Goal: Task Accomplishment & Management: Complete application form

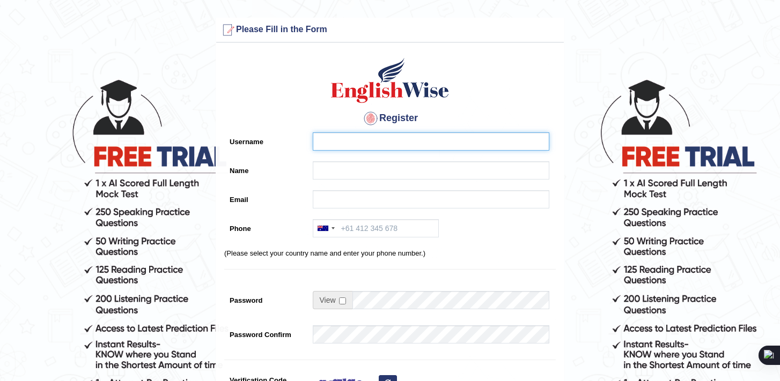
click at [433, 137] on input "Username" at bounding box center [431, 141] width 237 height 18
type input "Daksh_599"
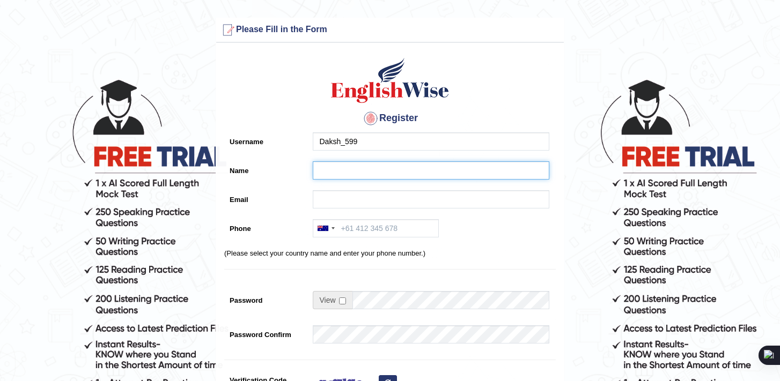
click at [366, 166] on input "Name" at bounding box center [431, 170] width 237 height 18
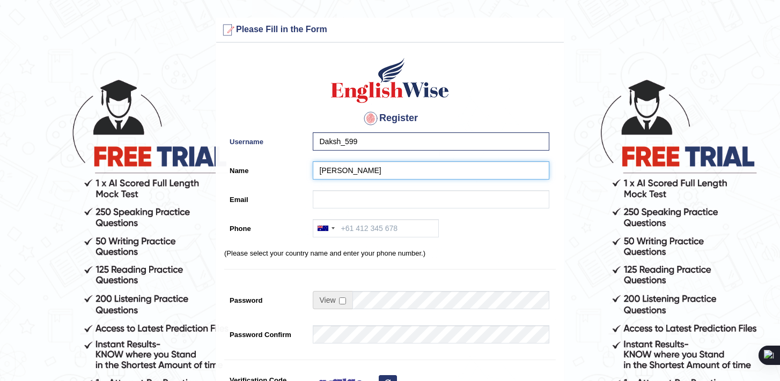
type input "Daksh"
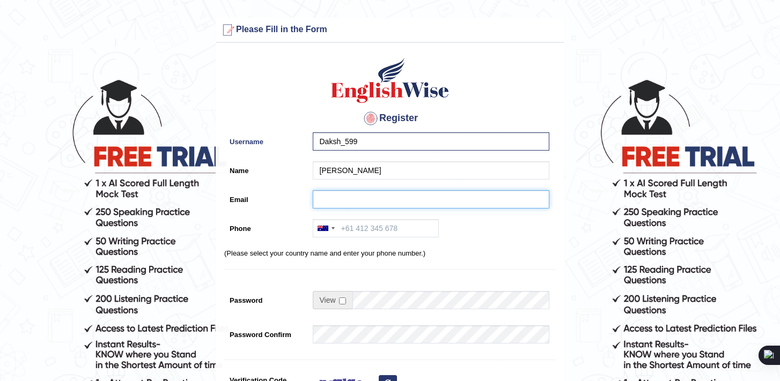
click at [336, 202] on input "Email" at bounding box center [431, 199] width 237 height 18
type input "daksh@599yahoo.com"
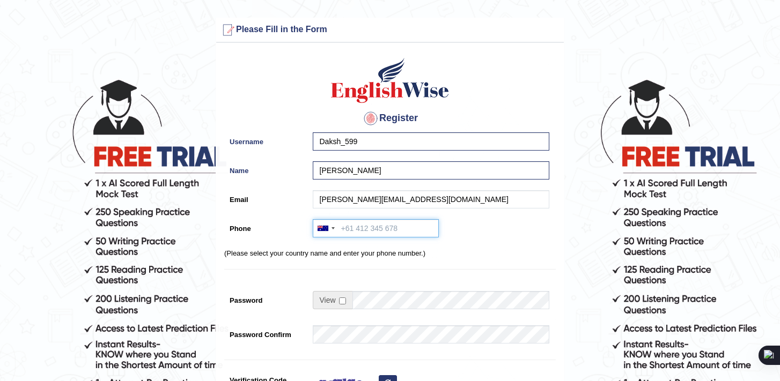
click at [377, 227] on input "Phone" at bounding box center [376, 228] width 126 height 18
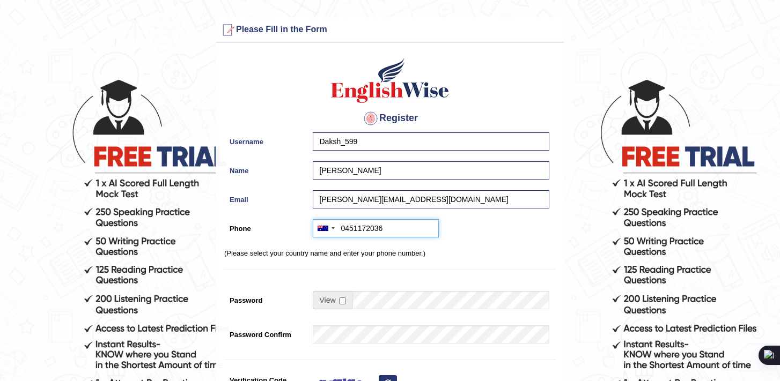
type input "0451172036"
click at [340, 302] on input "checkbox" at bounding box center [342, 301] width 7 height 7
checkbox input "true"
click at [415, 305] on input "Password" at bounding box center [450, 300] width 197 height 18
drag, startPoint x: 437, startPoint y: 301, endPoint x: 379, endPoint y: 300, distance: 57.4
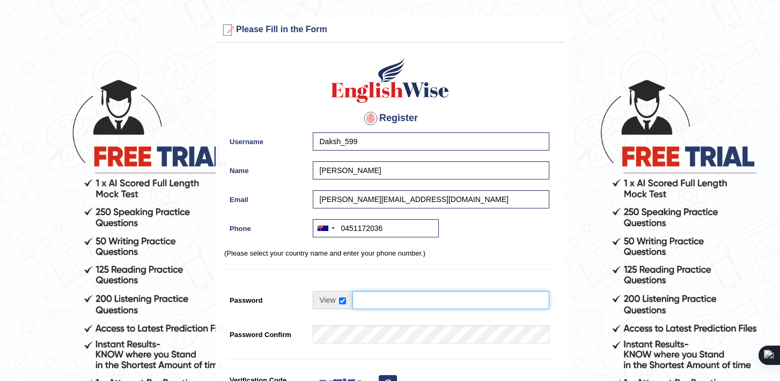
click at [378, 300] on input "Password" at bounding box center [450, 300] width 197 height 18
type input "D"
type input "daksh599@"
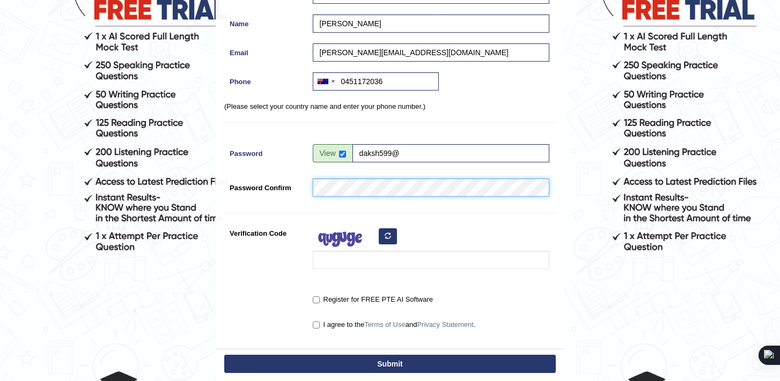
scroll to position [140, 0]
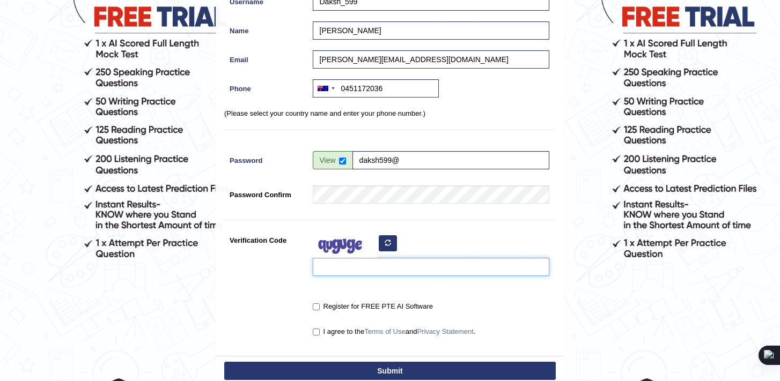
click at [365, 263] on input "Verification Code" at bounding box center [431, 267] width 237 height 18
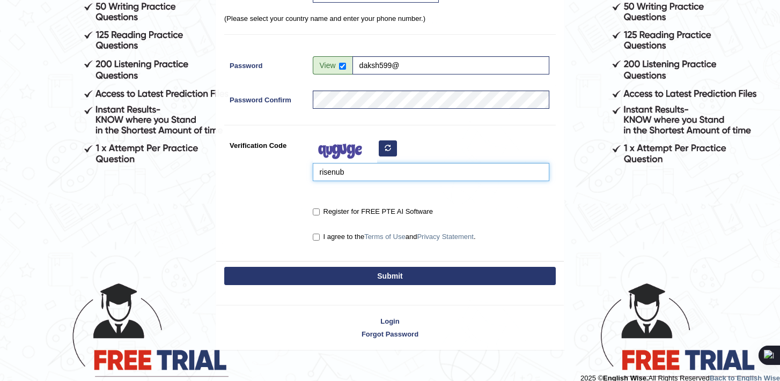
scroll to position [236, 0]
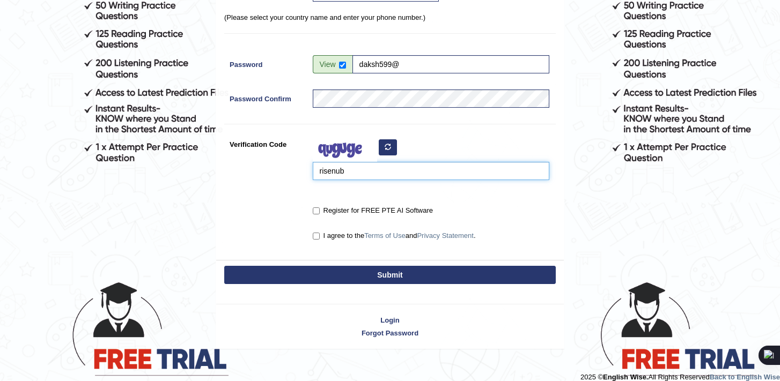
type input "risenub"
click at [316, 213] on input "Register for FREE PTE AI Software" at bounding box center [316, 211] width 7 height 7
checkbox input "true"
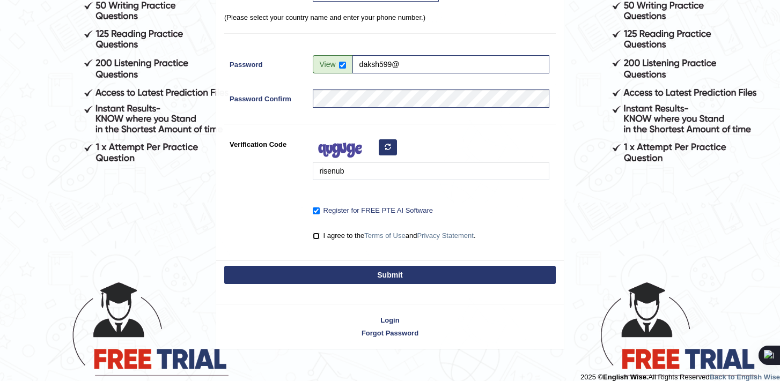
click at [316, 235] on input "I agree to the Terms of Use and Privacy Statement ." at bounding box center [316, 236] width 7 height 7
checkbox input "true"
click at [385, 279] on button "Submit" at bounding box center [389, 275] width 331 height 18
type input "+61451172036"
click at [396, 281] on button "Submit" at bounding box center [389, 275] width 331 height 18
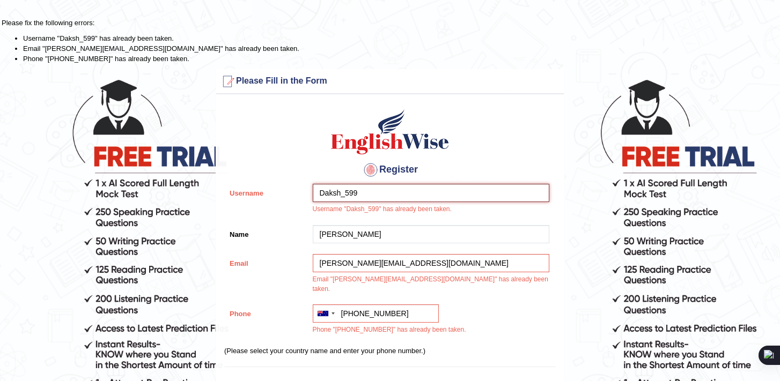
click at [373, 195] on input "Daksh_599" at bounding box center [431, 193] width 237 height 18
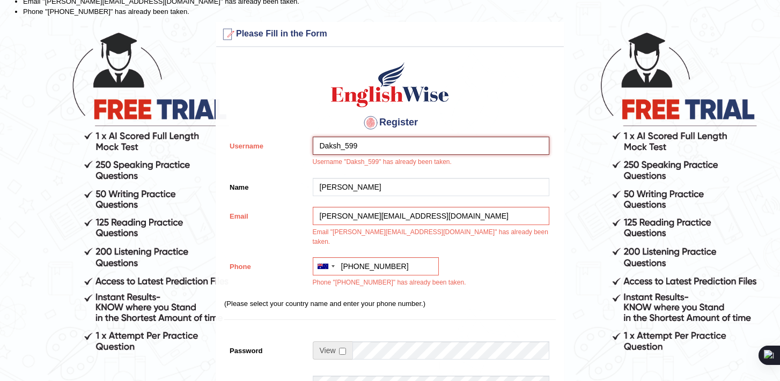
scroll to position [45, 0]
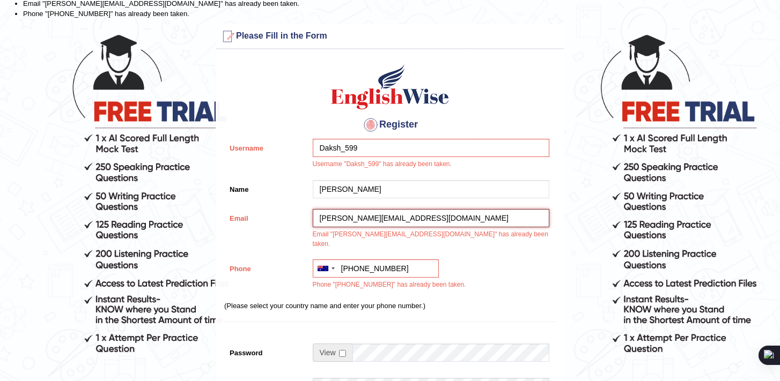
drag, startPoint x: 361, startPoint y: 217, endPoint x: 342, endPoint y: 217, distance: 18.8
click at [342, 217] on input "daksh@599yahoo.com" at bounding box center [431, 218] width 237 height 18
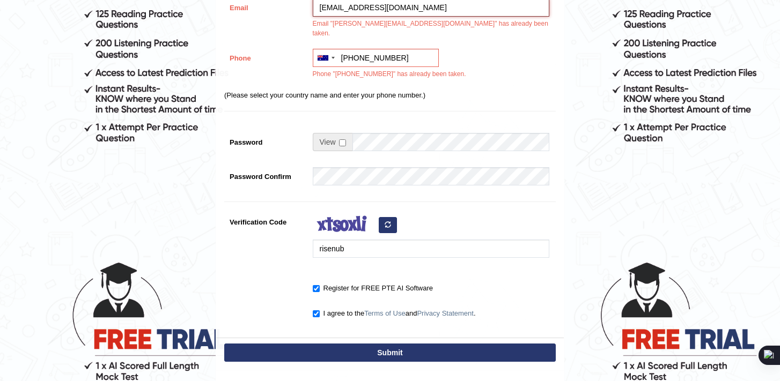
scroll to position [255, 0]
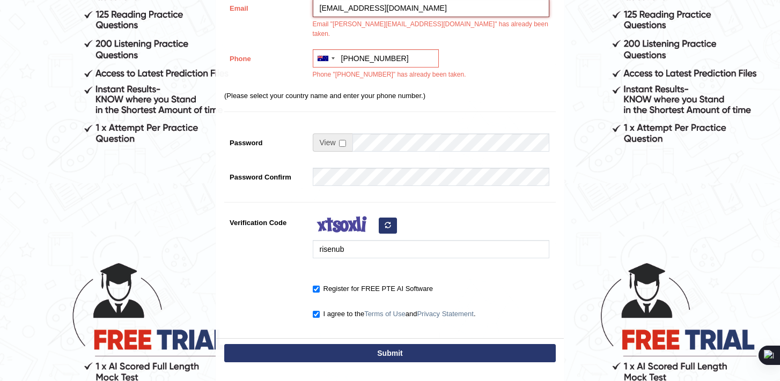
type input "daksh56@yahoo.com"
click at [385, 348] on button "Submit" at bounding box center [389, 353] width 331 height 18
type input "+61451172036"
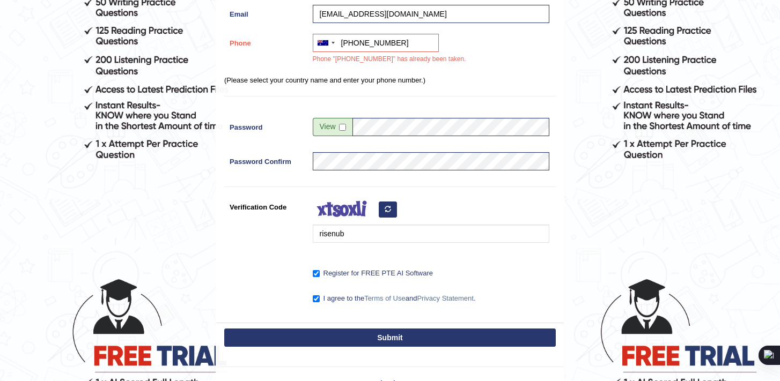
scroll to position [247, 0]
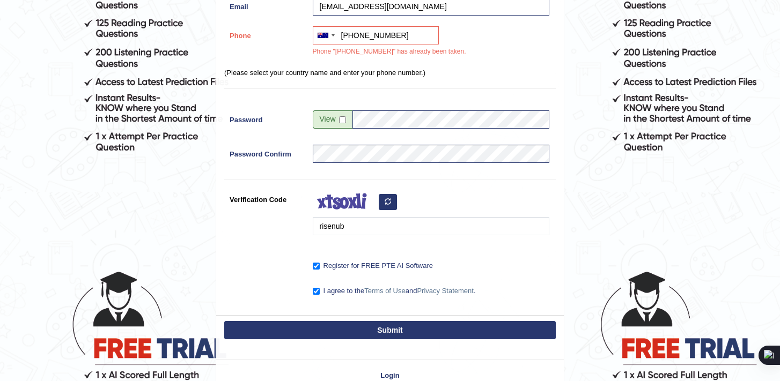
click at [388, 332] on button "Submit" at bounding box center [389, 330] width 331 height 18
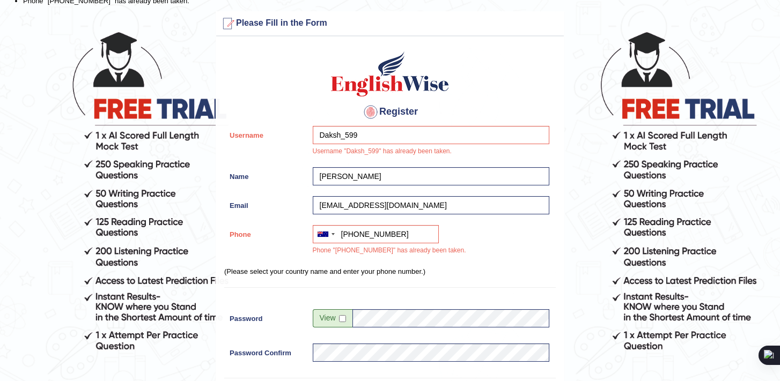
scroll to position [50, 0]
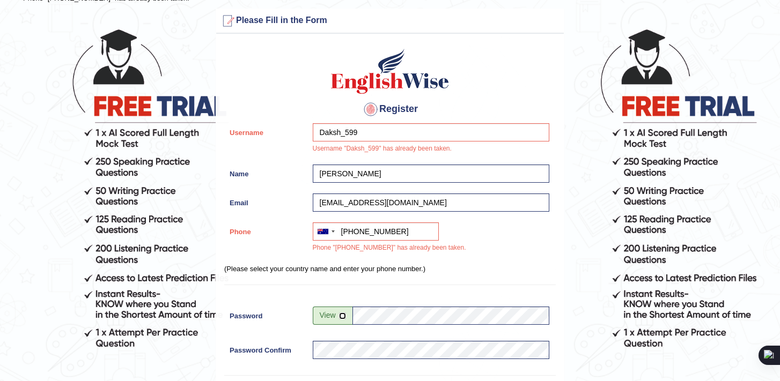
click at [343, 318] on input "checkbox" at bounding box center [342, 316] width 7 height 7
checkbox input "true"
drag, startPoint x: 355, startPoint y: 232, endPoint x: 342, endPoint y: 232, distance: 12.9
click at [342, 232] on input "+61451172036" at bounding box center [376, 232] width 126 height 18
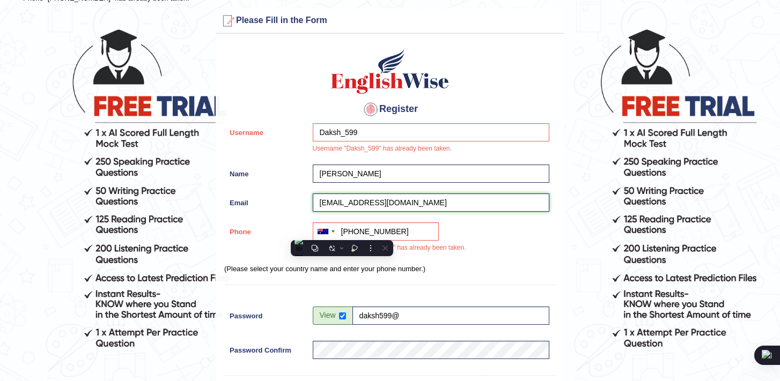
click at [539, 211] on input "daksh56@yahoo.com" at bounding box center [431, 203] width 237 height 18
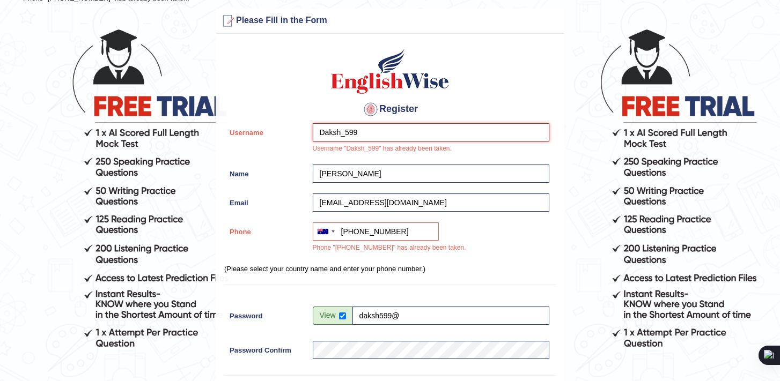
click at [376, 125] on input "Daksh_599" at bounding box center [431, 132] width 237 height 18
click at [370, 138] on input "Daksh_599" at bounding box center [431, 132] width 237 height 18
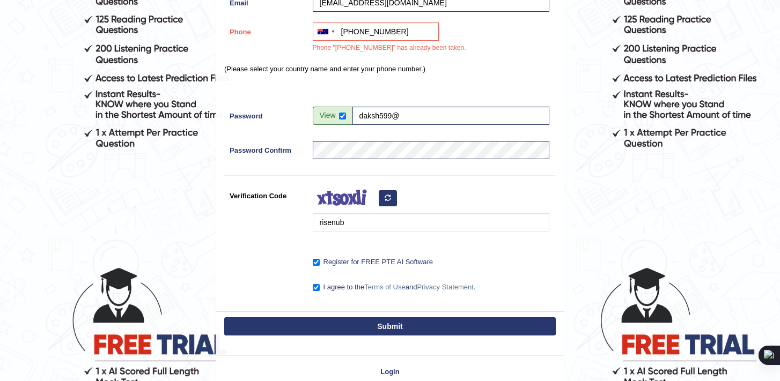
scroll to position [313, 0]
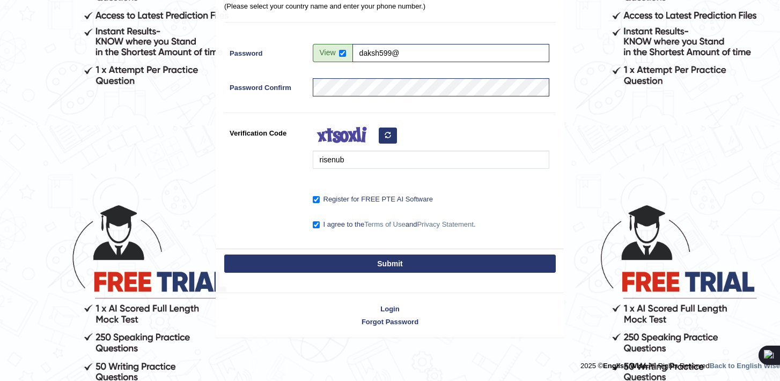
type input "Daksh_5999"
click at [382, 267] on button "Submit" at bounding box center [389, 264] width 331 height 18
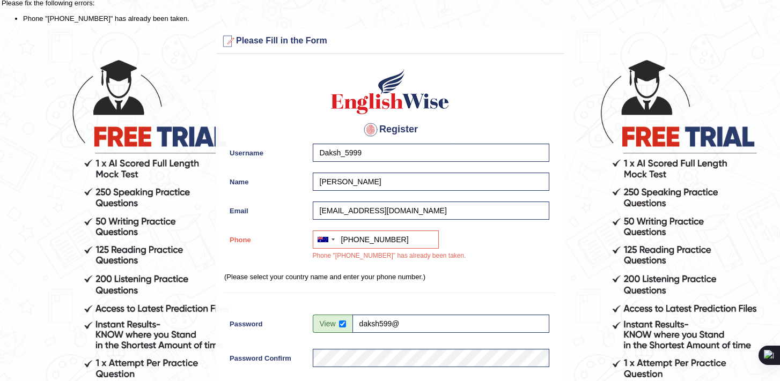
scroll to position [25, 0]
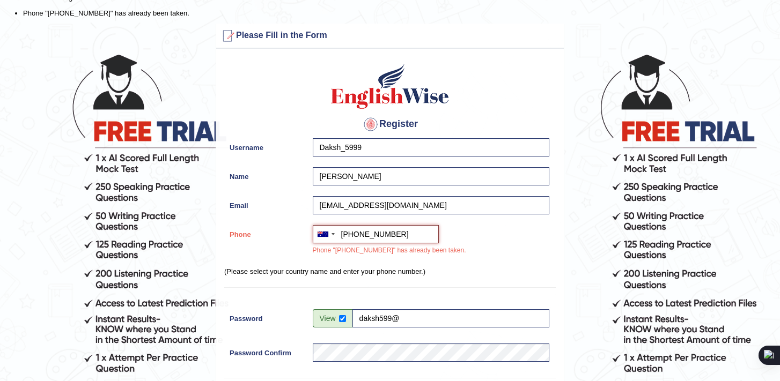
drag, startPoint x: 352, startPoint y: 238, endPoint x: 340, endPoint y: 238, distance: 12.3
click at [340, 238] on input "+61451172036" at bounding box center [376, 234] width 126 height 18
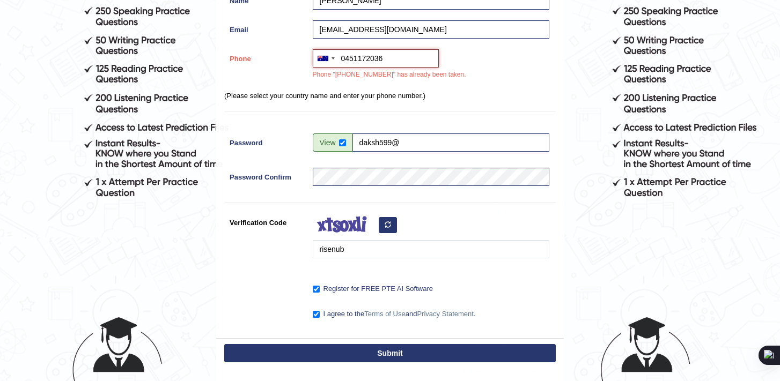
scroll to position [291, 0]
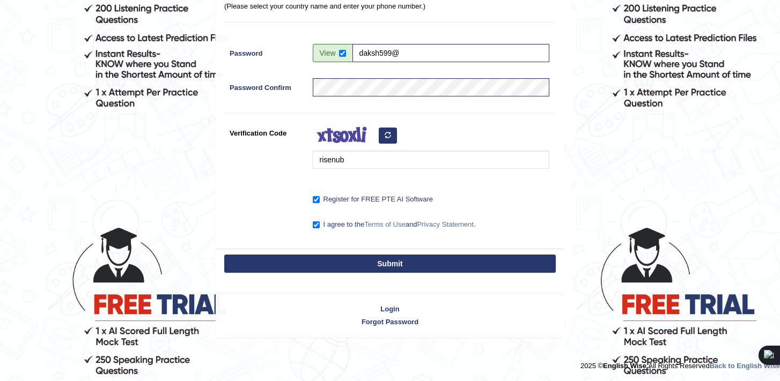
click at [392, 264] on button "Submit" at bounding box center [389, 264] width 331 height 18
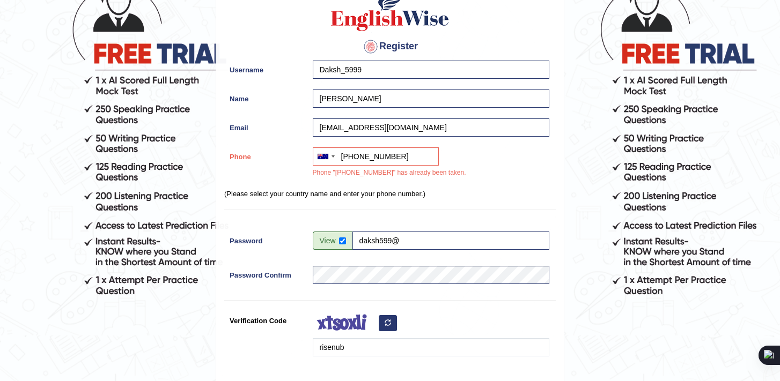
scroll to position [108, 0]
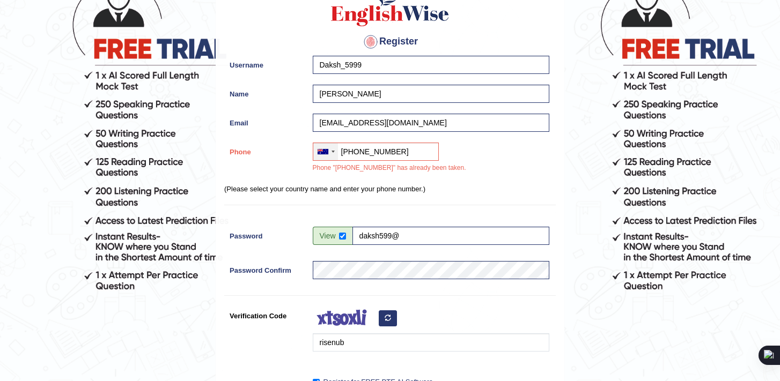
click at [329, 152] on div at bounding box center [325, 151] width 25 height 17
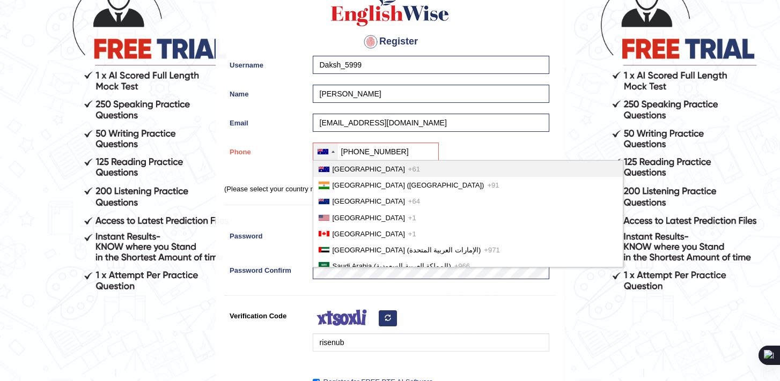
click at [337, 168] on span "Australia" at bounding box center [369, 169] width 72 height 8
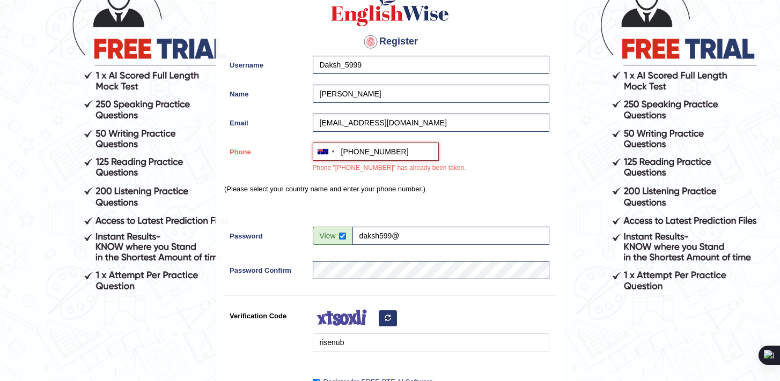
scroll to position [291, 0]
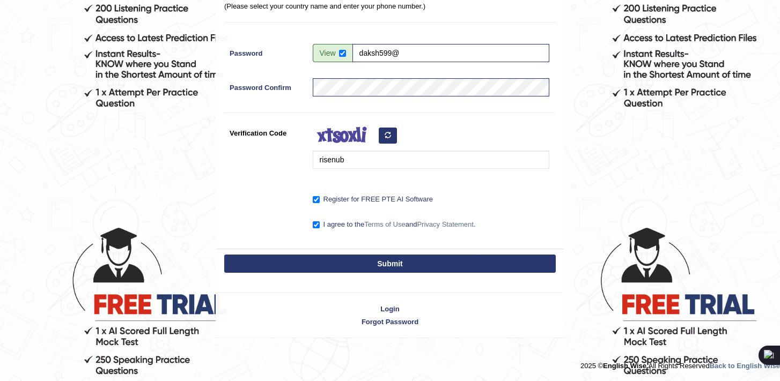
click at [392, 268] on button "Submit" at bounding box center [389, 264] width 331 height 18
click at [391, 266] on button "Submit" at bounding box center [389, 264] width 331 height 18
click at [392, 262] on button "Submit" at bounding box center [389, 264] width 331 height 18
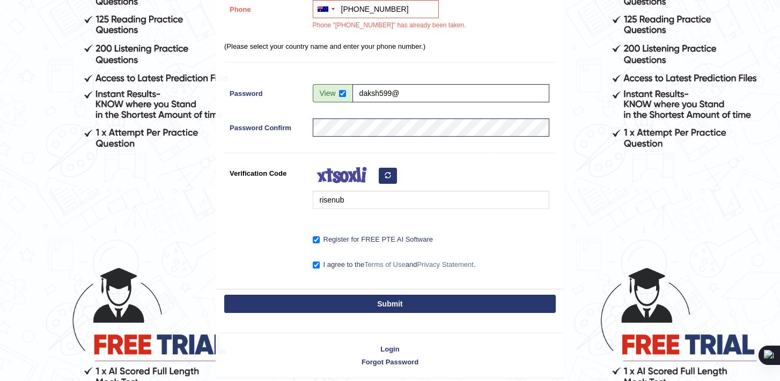
click at [387, 309] on button "Submit" at bounding box center [389, 304] width 331 height 18
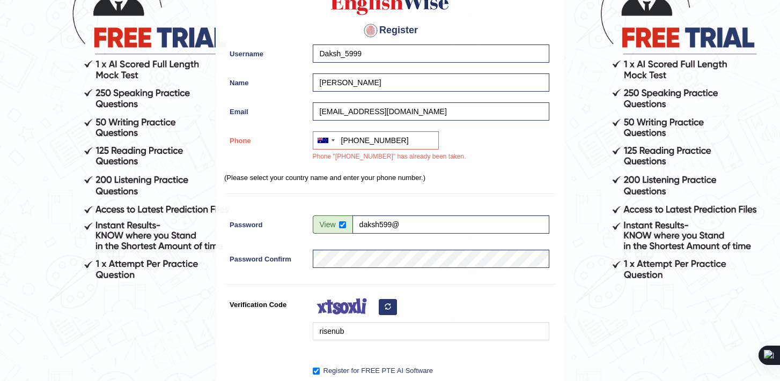
scroll to position [113, 0]
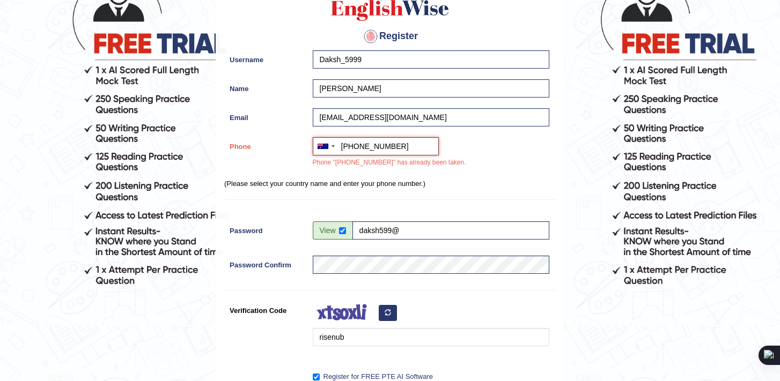
drag, startPoint x: 357, startPoint y: 146, endPoint x: 345, endPoint y: 146, distance: 11.8
click at [345, 146] on input "+61451172036" at bounding box center [376, 146] width 126 height 18
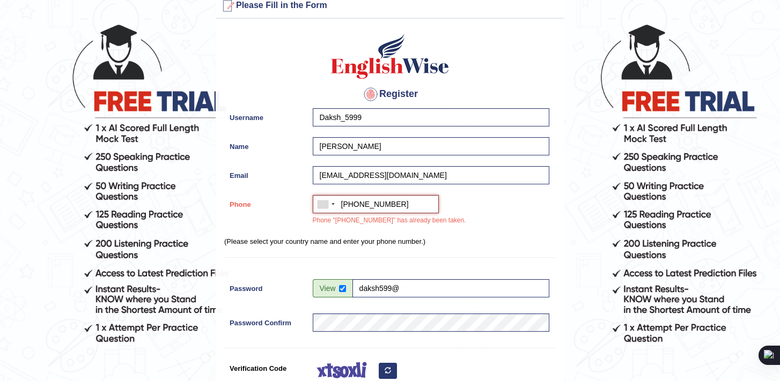
scroll to position [53, 0]
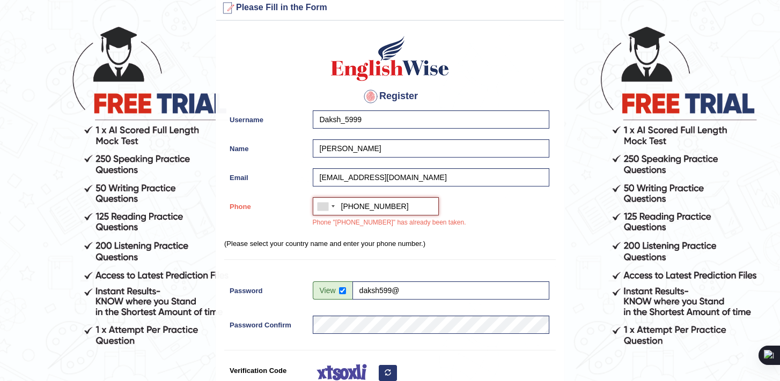
drag, startPoint x: 392, startPoint y: 207, endPoint x: 342, endPoint y: 209, distance: 50.4
click at [342, 209] on input "+0451172036" at bounding box center [376, 206] width 126 height 18
type input "+0451172036"
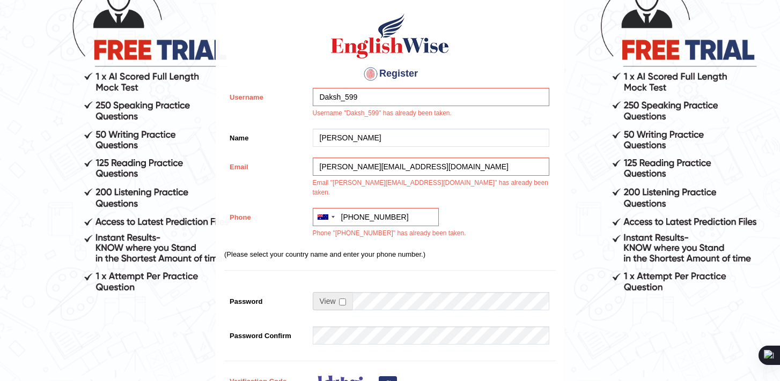
scroll to position [358, 0]
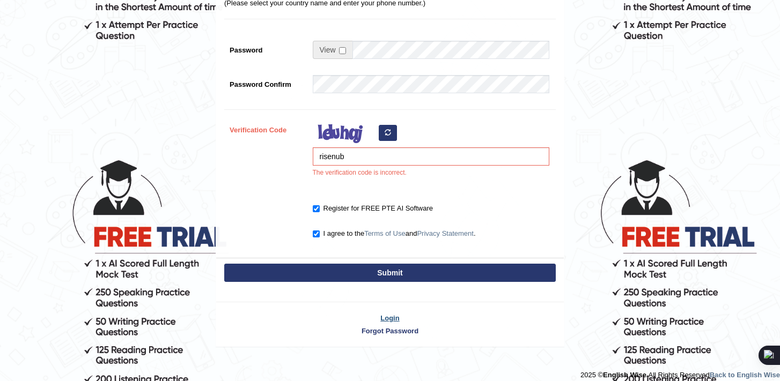
click at [390, 313] on link "Login" at bounding box center [390, 318] width 348 height 10
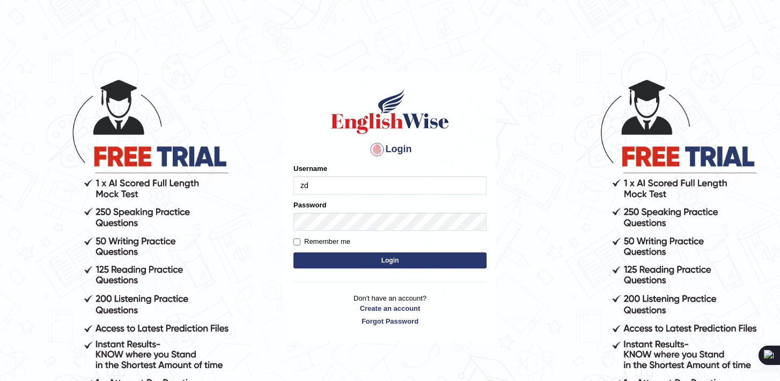
type input "z"
type input "Daksh_599"
click at [365, 256] on button "Login" at bounding box center [389, 261] width 193 height 16
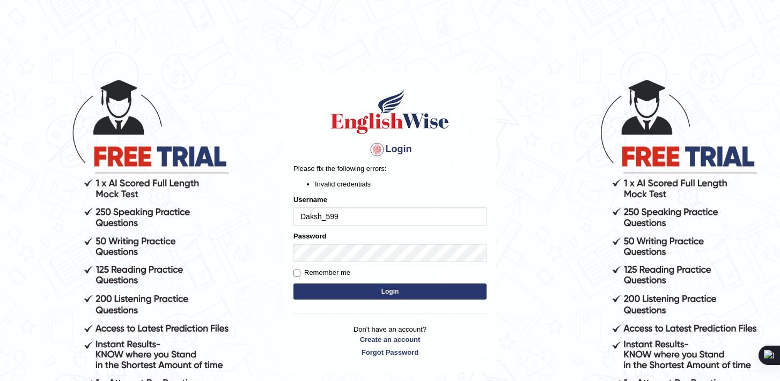
click at [343, 220] on input "Daksh_599" at bounding box center [389, 217] width 193 height 18
type input "Daksh_5999"
click at [392, 289] on button "Login" at bounding box center [389, 292] width 193 height 16
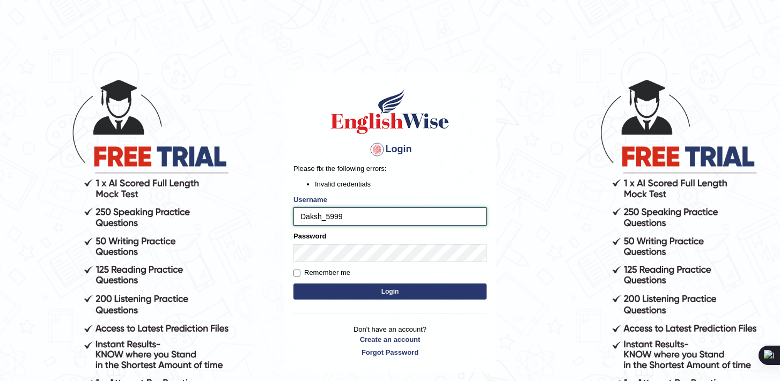
click at [350, 217] on input "Daksh_5999" at bounding box center [389, 217] width 193 height 18
type input "Daksh_599"
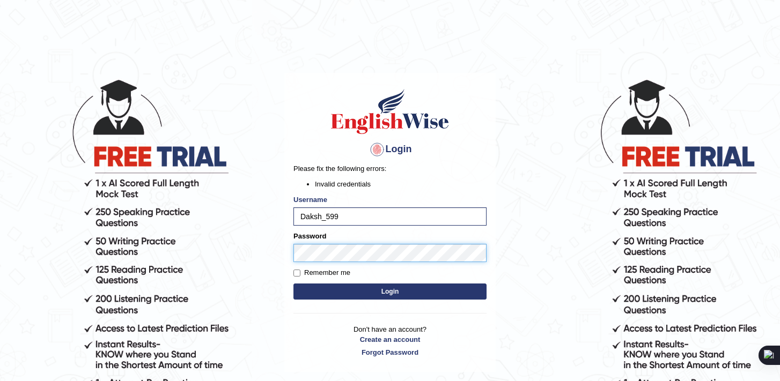
click at [291, 254] on div "Login Please fix the following errors: Invalid credentials Username Daksh_599 P…" at bounding box center [389, 223] width 211 height 300
click at [395, 294] on button "Login" at bounding box center [389, 292] width 193 height 16
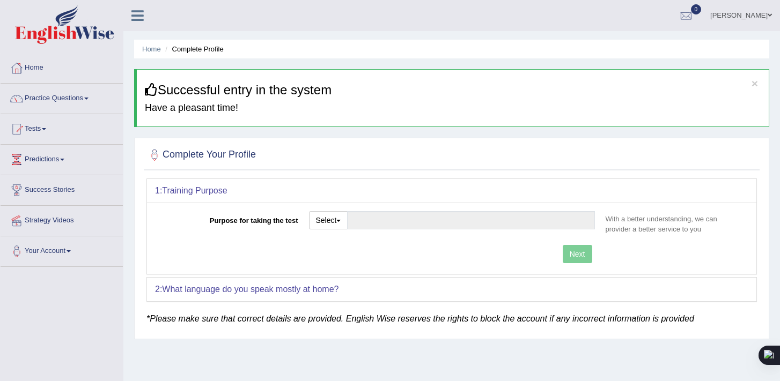
scroll to position [54, 0]
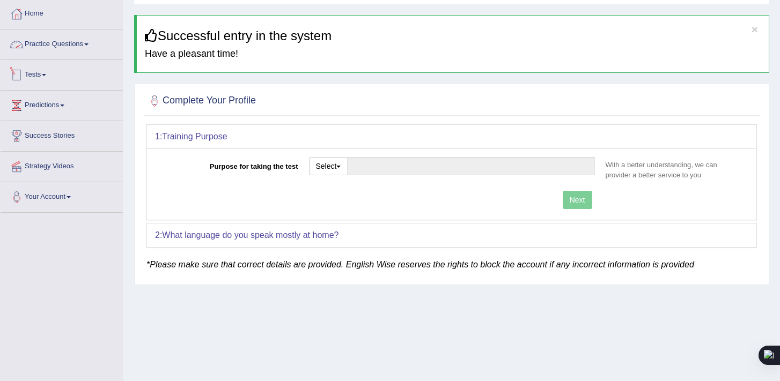
click at [49, 79] on link "Tests" at bounding box center [62, 73] width 122 height 27
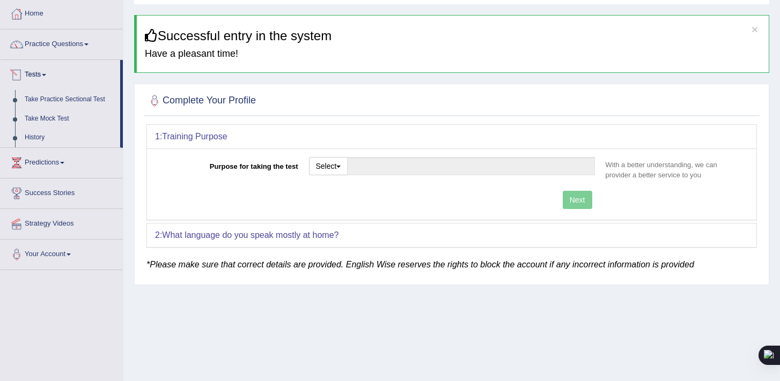
click at [51, 75] on link "Tests" at bounding box center [61, 73] width 120 height 27
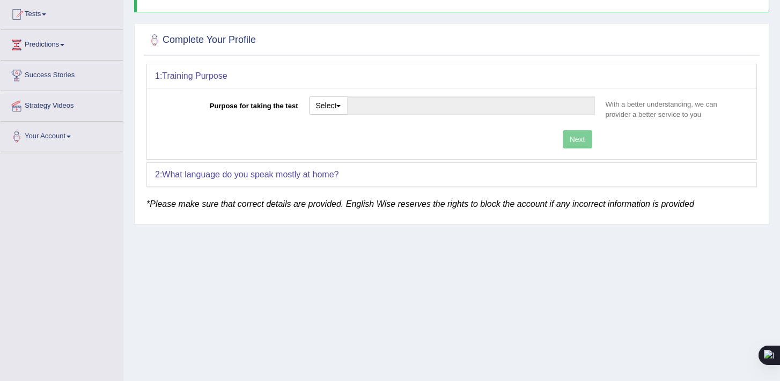
scroll to position [116, 0]
click at [46, 14] on link "Tests" at bounding box center [62, 11] width 122 height 27
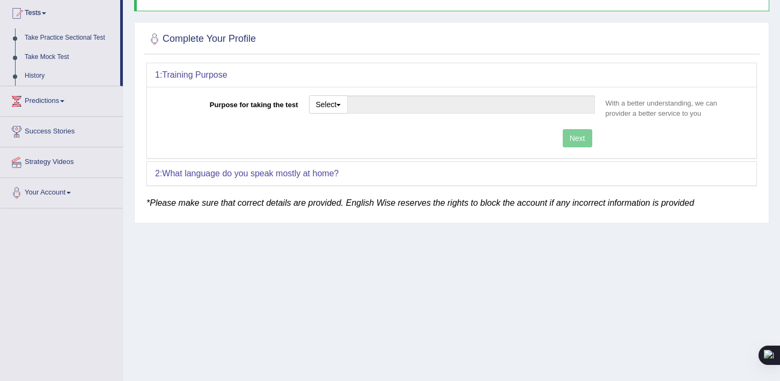
click at [46, 14] on link "Tests" at bounding box center [61, 11] width 120 height 27
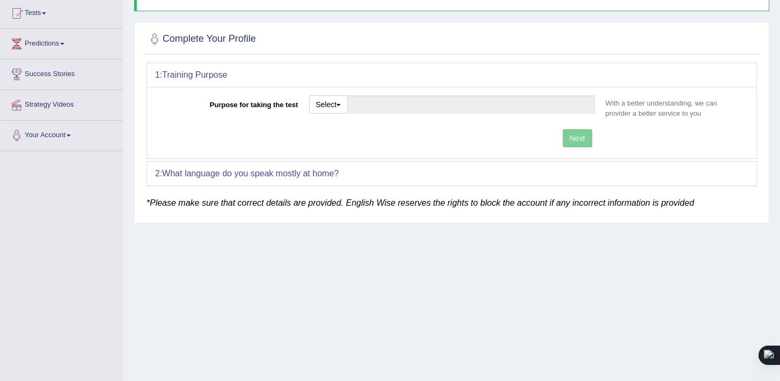
click at [289, 15] on div "Home Complete Profile × Successful entry in the system Have a pleasant time! Co…" at bounding box center [451, 152] width 657 height 536
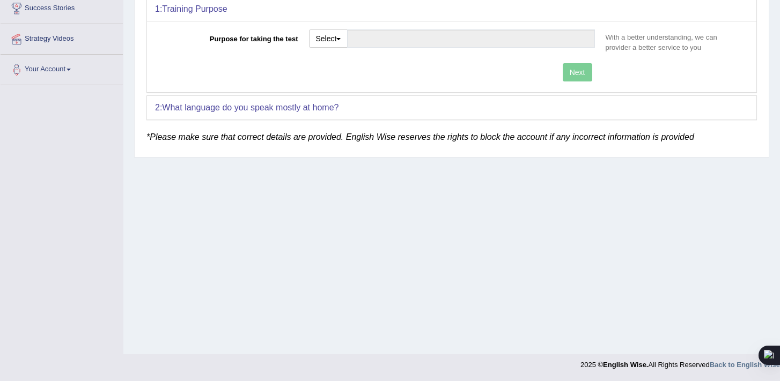
scroll to position [0, 0]
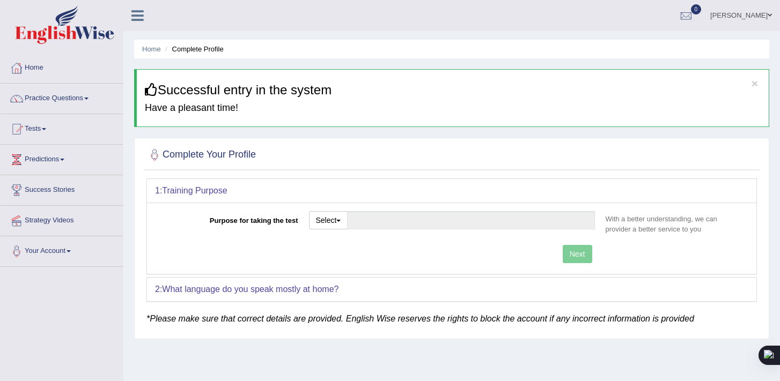
click at [137, 21] on icon at bounding box center [137, 16] width 12 height 14
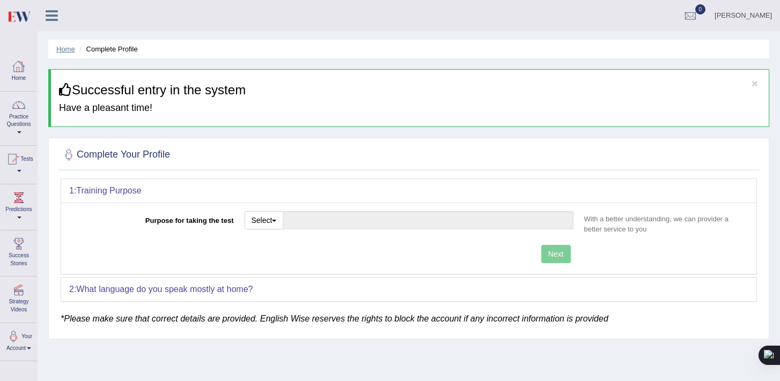
click at [69, 49] on link "Home" at bounding box center [65, 49] width 19 height 8
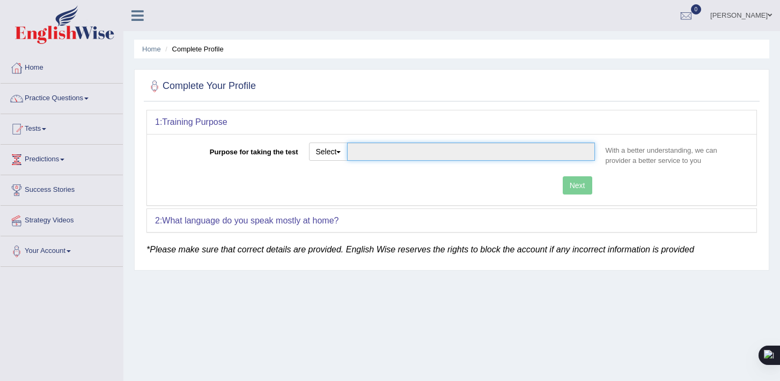
click at [561, 156] on input "Purpose for taking the test" at bounding box center [470, 152] width 247 height 18
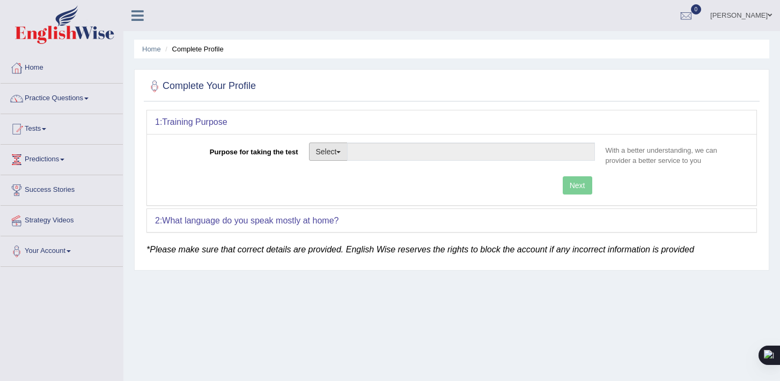
click at [339, 148] on button "Select" at bounding box center [328, 152] width 39 height 18
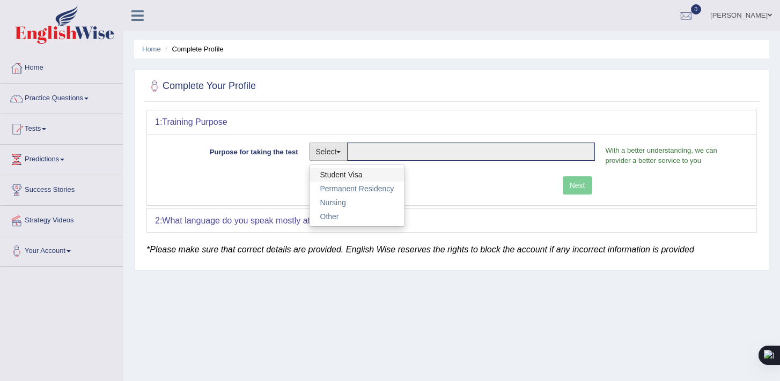
click at [349, 172] on link "Student Visa" at bounding box center [356, 175] width 95 height 14
type input "Student Visa"
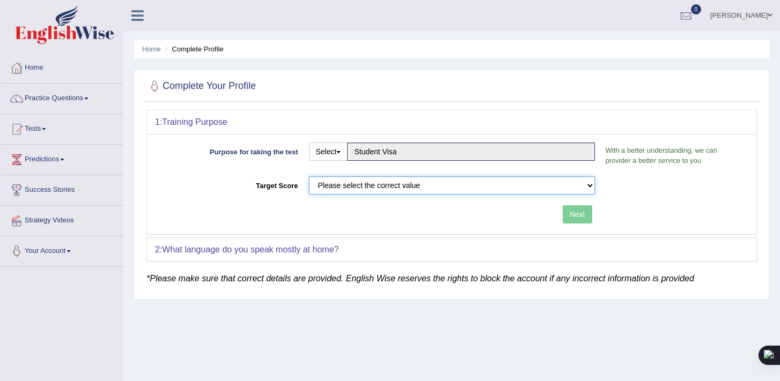
click at [589, 183] on select "Please select the correct value 50 (6 bands) 58 (6.5 bands) 65 (7 bands) 79 (8 …" at bounding box center [452, 185] width 286 height 18
select select "50"
click at [309, 176] on select "Please select the correct value 50 (6 bands) 58 (6.5 bands) 65 (7 bands) 79 (8 …" at bounding box center [452, 185] width 286 height 18
click at [580, 214] on button "Next" at bounding box center [578, 214] width 30 height 18
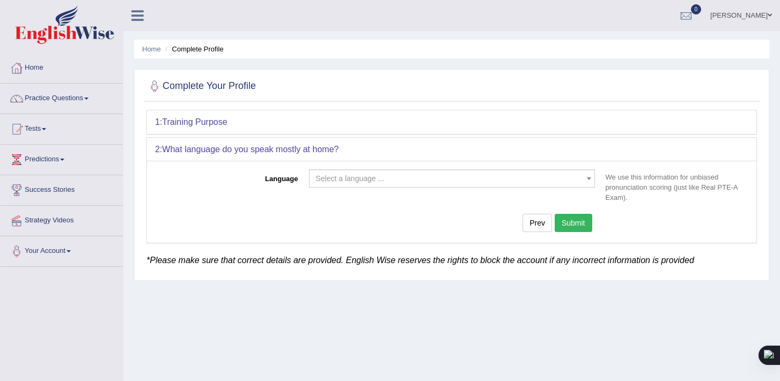
click at [594, 180] on span at bounding box center [589, 178] width 11 height 17
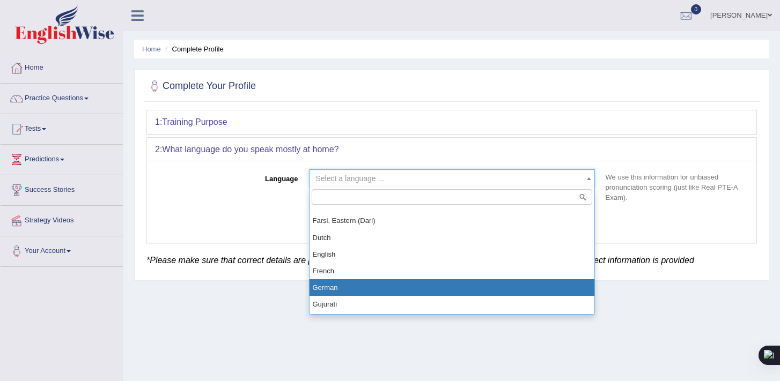
scroll to position [299, 0]
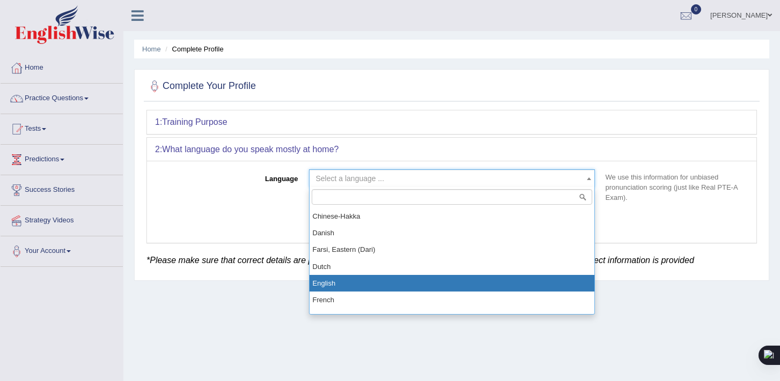
select select "English"
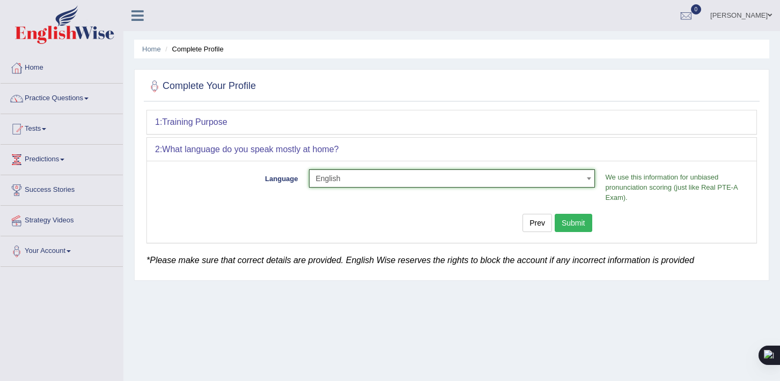
click at [576, 223] on button "Submit" at bounding box center [574, 223] width 38 height 18
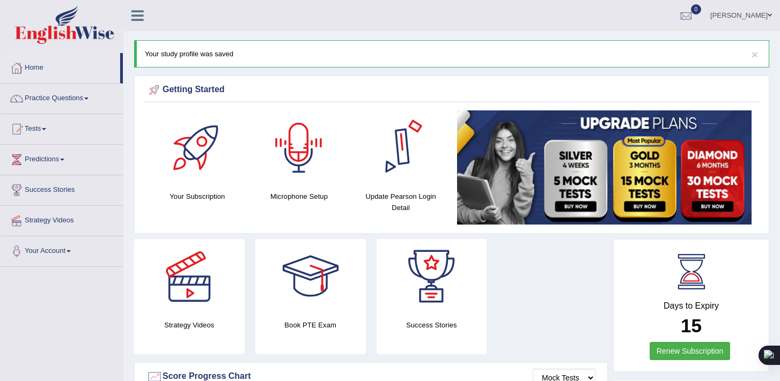
click at [308, 134] on div at bounding box center [298, 147] width 75 height 75
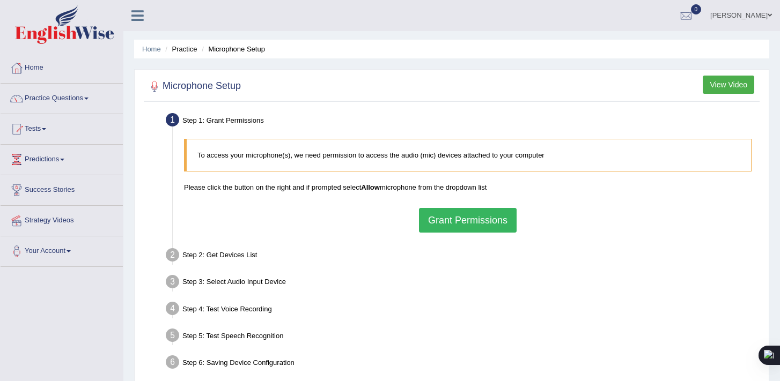
click at [487, 221] on button "Grant Permissions" at bounding box center [468, 220] width 98 height 25
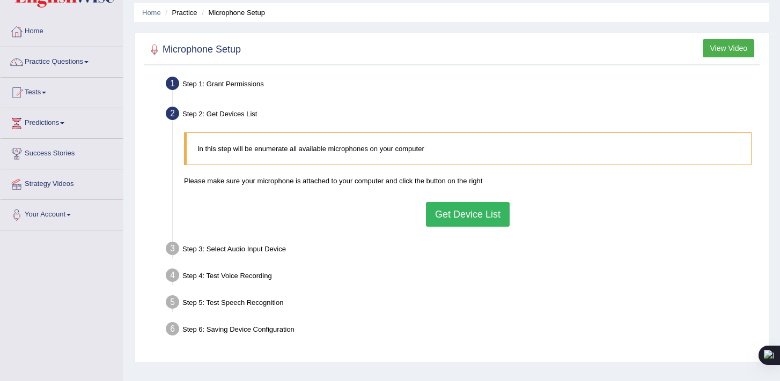
scroll to position [44, 0]
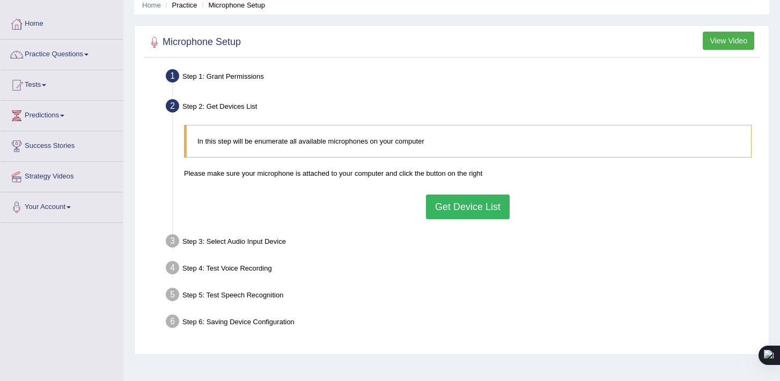
click at [465, 147] on blockquote "In this step will be enumerate all available microphones on your computer" at bounding box center [467, 141] width 567 height 33
click at [474, 204] on button "Get Device List" at bounding box center [468, 207] width 84 height 25
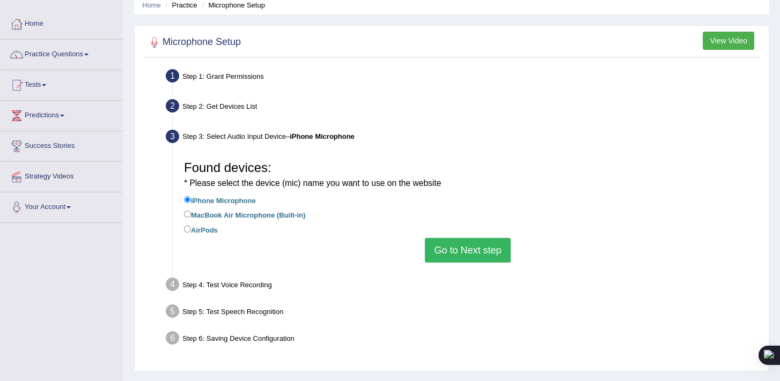
click at [453, 247] on button "Go to Next step" at bounding box center [467, 250] width 85 height 25
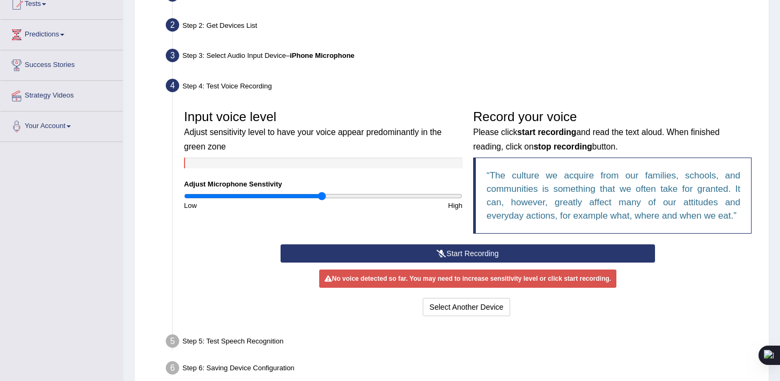
scroll to position [128, 0]
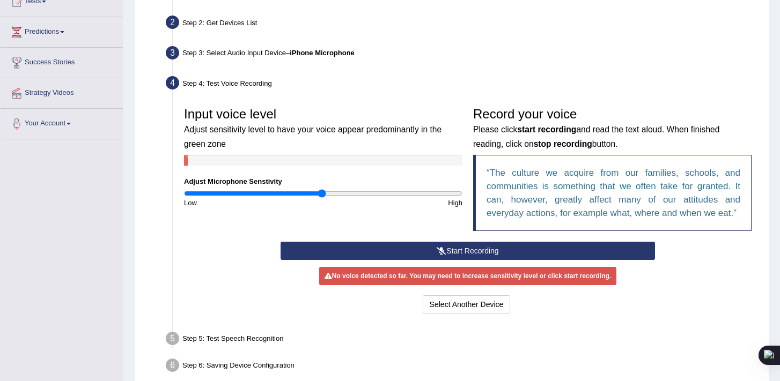
click at [454, 248] on button "Start Recording" at bounding box center [468, 251] width 375 height 18
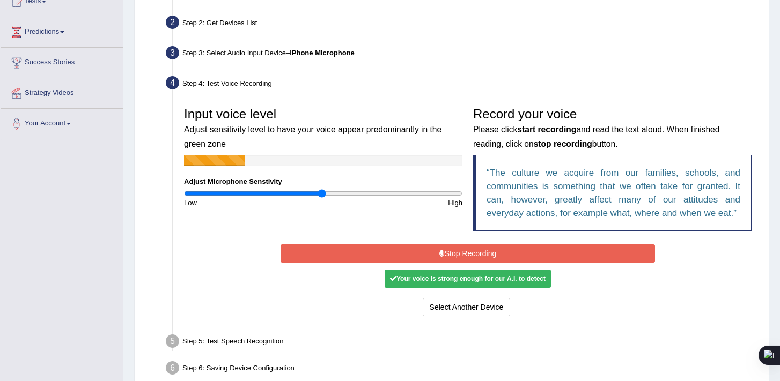
click at [444, 276] on div "Your voice is strong enough for our A.I. to detect" at bounding box center [468, 279] width 166 height 18
click at [448, 251] on button "Stop Recording" at bounding box center [468, 254] width 375 height 18
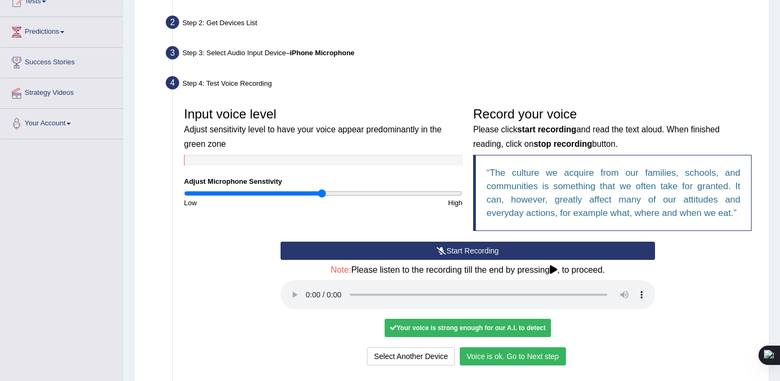
click at [518, 357] on button "Voice is ok. Go to Next step" at bounding box center [513, 357] width 106 height 18
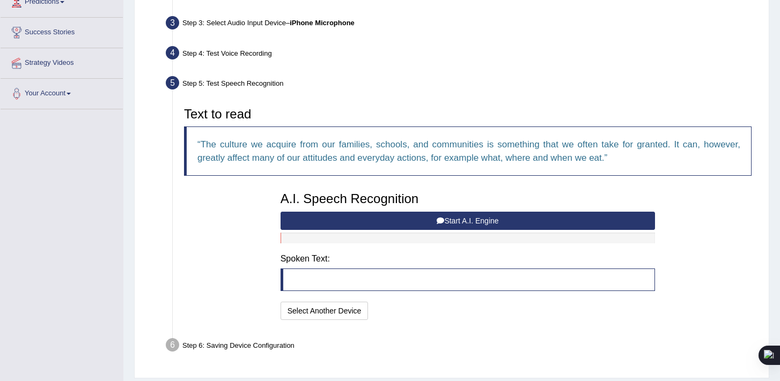
scroll to position [159, 0]
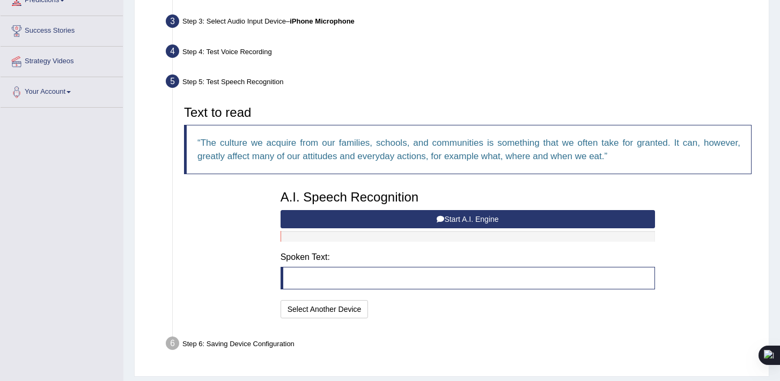
click at [451, 219] on button "Start A.I. Engine" at bounding box center [468, 219] width 375 height 18
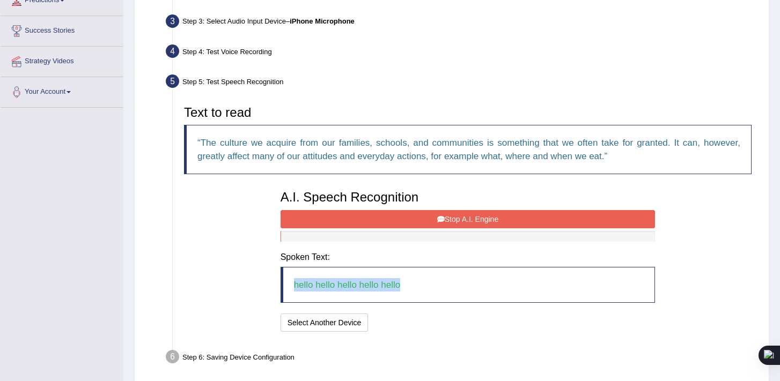
drag, startPoint x: 412, startPoint y: 282, endPoint x: 282, endPoint y: 266, distance: 131.3
click at [282, 266] on div "A.I. Speech Recognition Start A.I. Engine Stop A.I. Engine Note: Please listen …" at bounding box center [468, 260] width 386 height 150
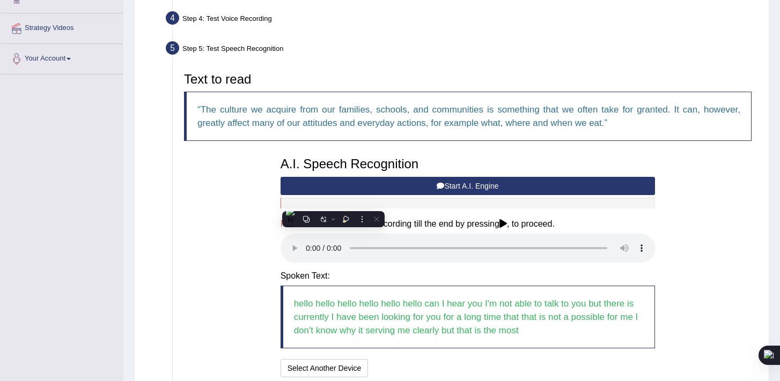
scroll to position [282, 0]
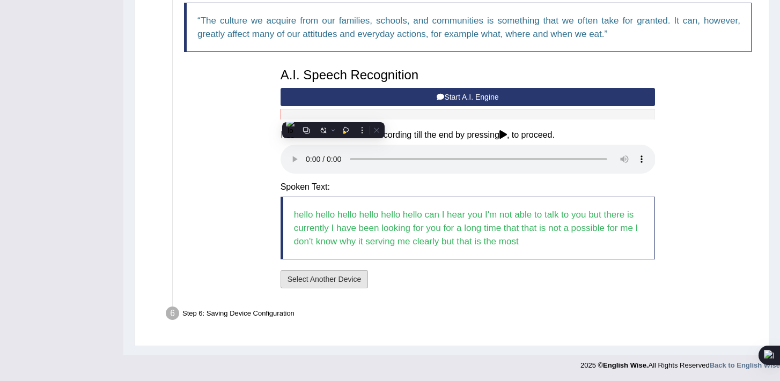
click at [342, 278] on button "Select Another Device" at bounding box center [325, 279] width 88 height 18
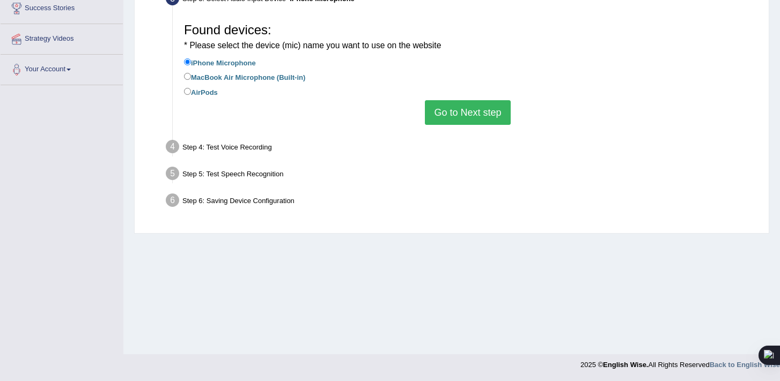
click at [485, 108] on button "Go to Next step" at bounding box center [467, 112] width 85 height 25
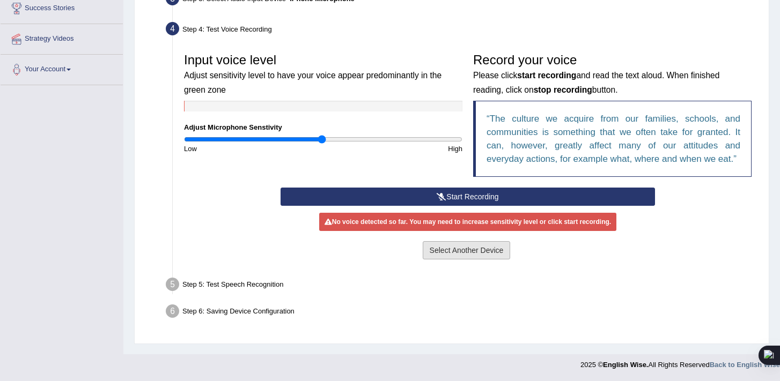
click at [444, 247] on button "Select Another Device" at bounding box center [467, 250] width 88 height 18
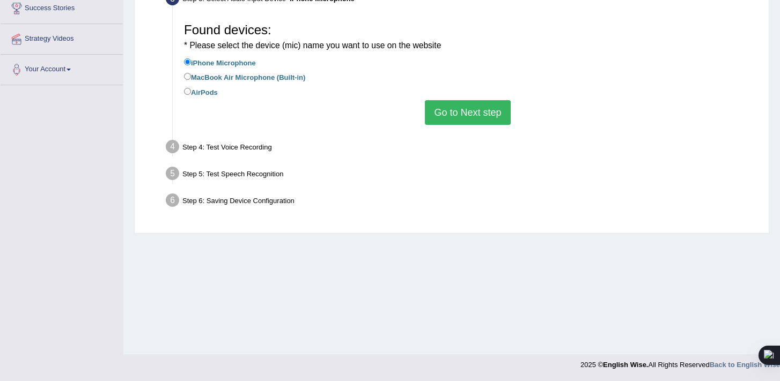
click at [483, 110] on button "Go to Next step" at bounding box center [467, 112] width 85 height 25
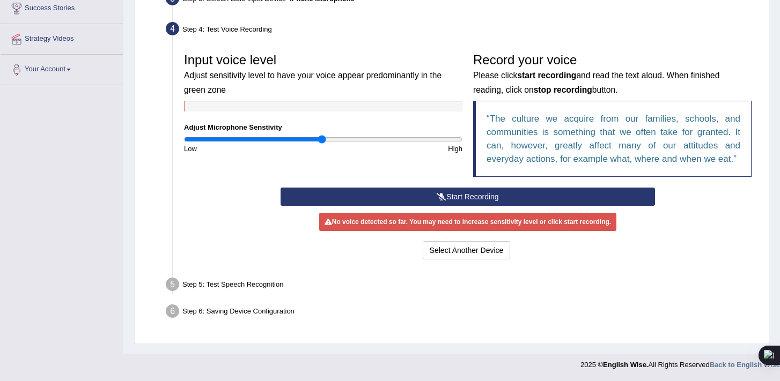
click at [448, 194] on button "Start Recording" at bounding box center [468, 197] width 375 height 18
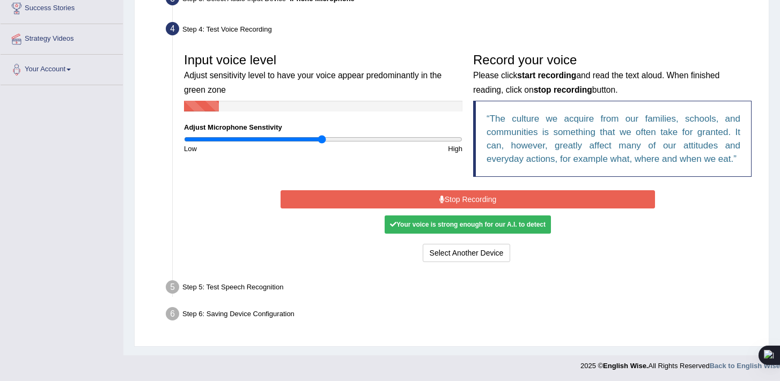
click at [472, 200] on button "Stop Recording" at bounding box center [468, 199] width 375 height 18
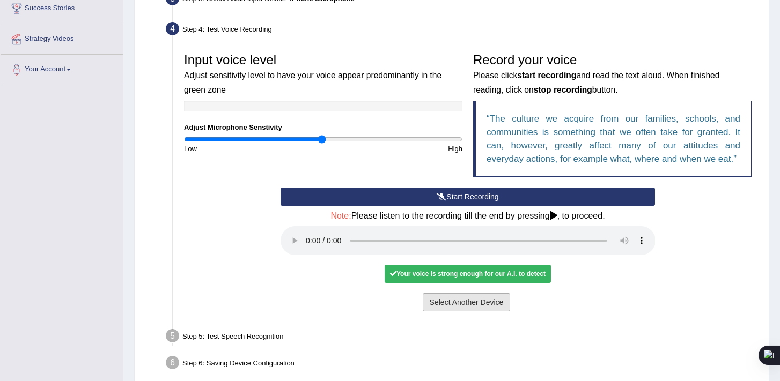
click at [461, 303] on button "Select Another Device" at bounding box center [467, 302] width 88 height 18
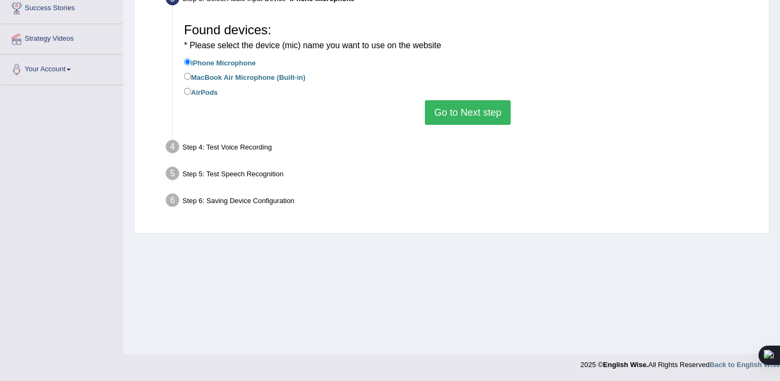
click at [500, 112] on button "Go to Next step" at bounding box center [467, 112] width 85 height 25
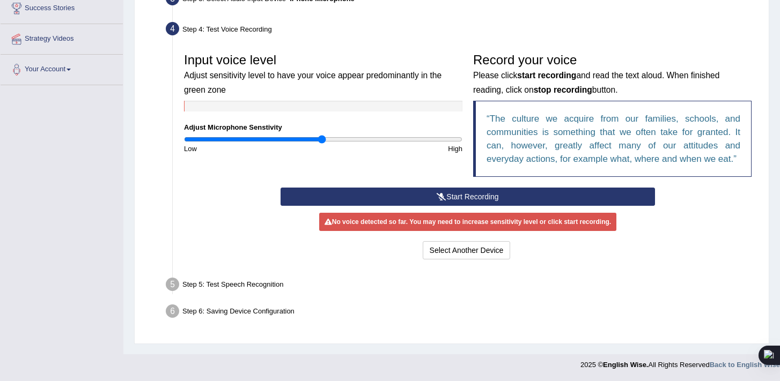
click at [459, 191] on button "Start Recording" at bounding box center [468, 197] width 375 height 18
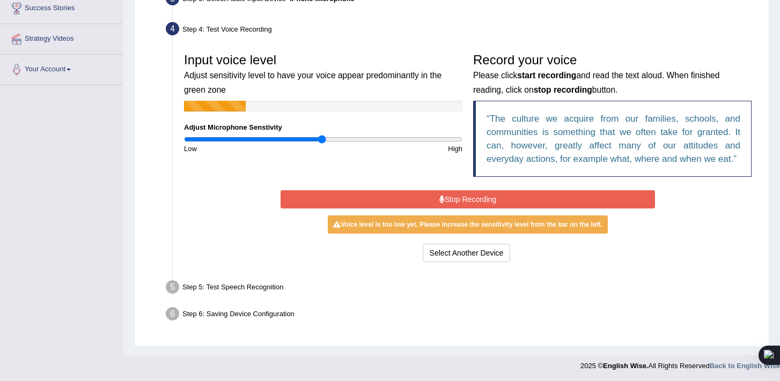
click at [460, 198] on button "Stop Recording" at bounding box center [468, 199] width 375 height 18
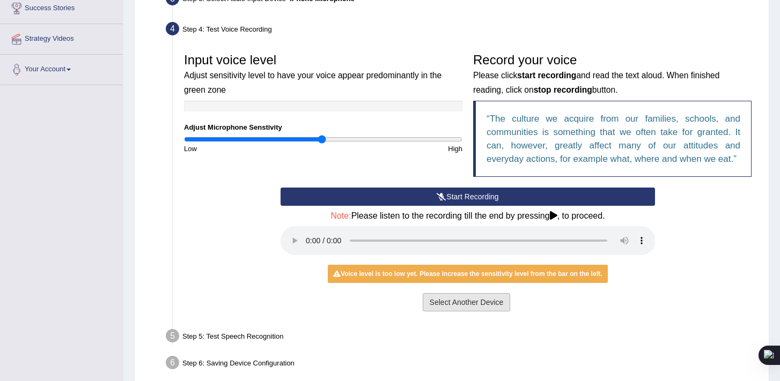
click at [474, 304] on button "Select Another Device" at bounding box center [467, 302] width 88 height 18
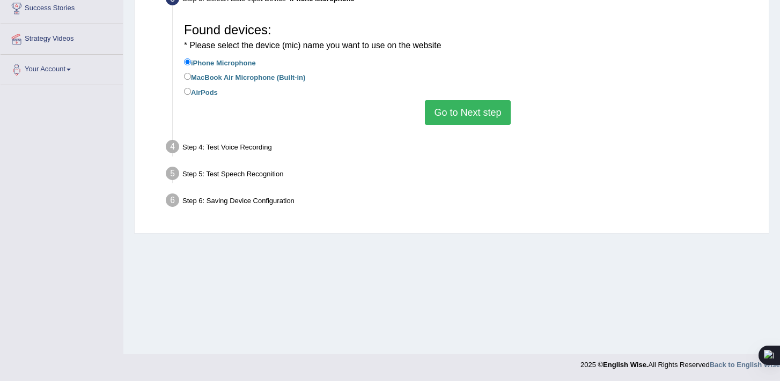
click at [462, 110] on button "Go to Next step" at bounding box center [467, 112] width 85 height 25
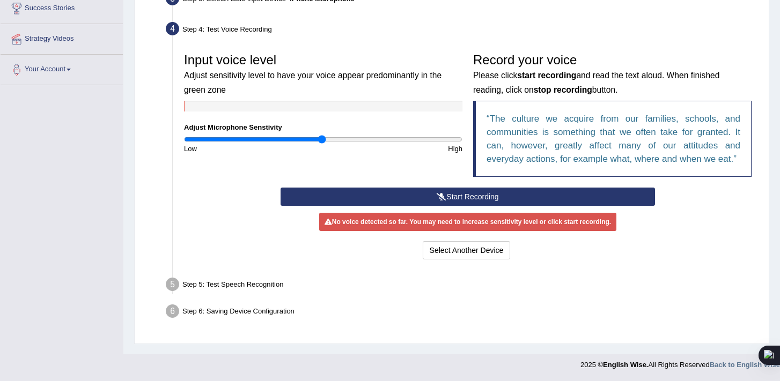
click at [441, 202] on button "Start Recording" at bounding box center [468, 197] width 375 height 18
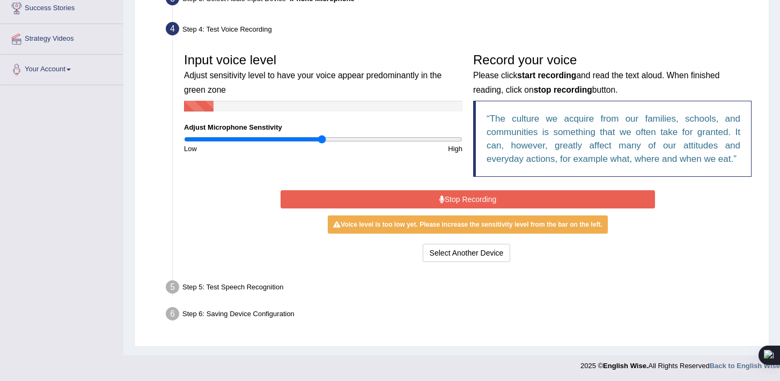
click at [444, 199] on button "Stop Recording" at bounding box center [468, 199] width 375 height 18
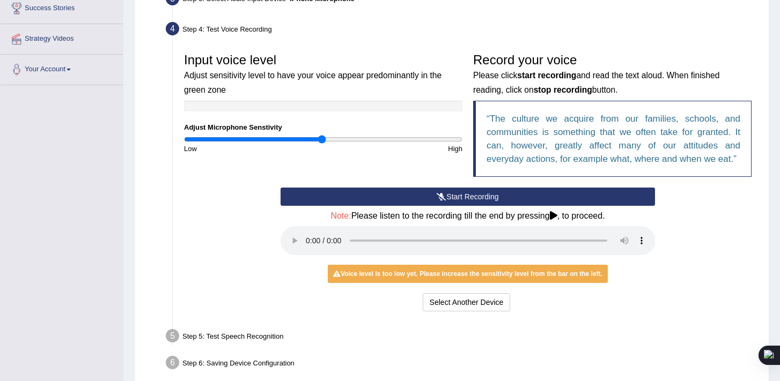
click at [480, 278] on div "Voice level is too low yet. Please increase the sensitivity level from the bar …" at bounding box center [468, 274] width 280 height 18
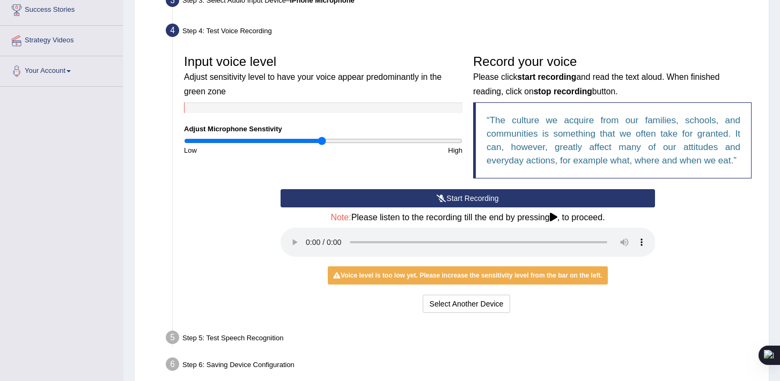
scroll to position [171, 0]
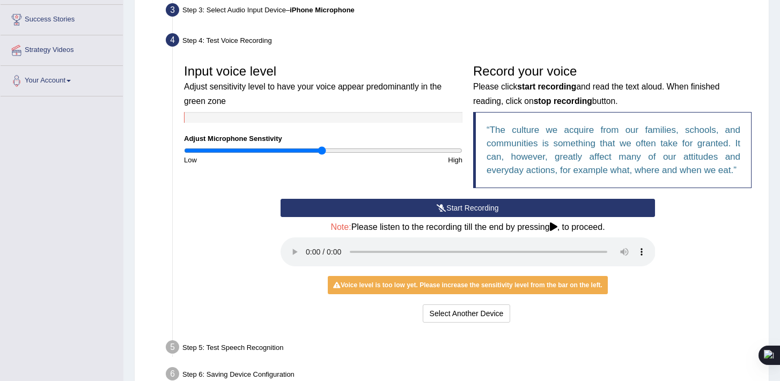
click at [437, 207] on icon at bounding box center [442, 208] width 10 height 8
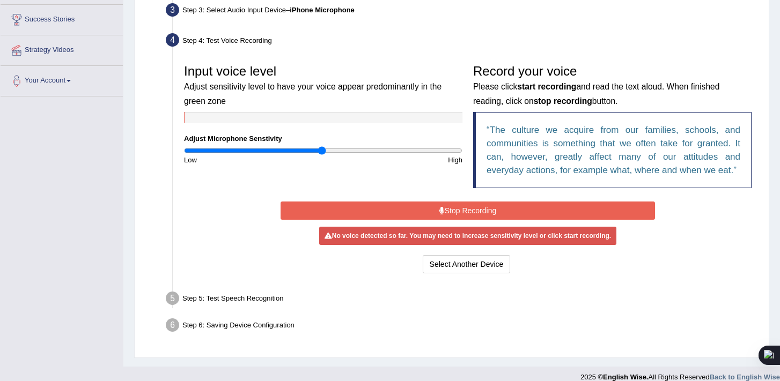
click at [374, 204] on button "Stop Recording" at bounding box center [468, 211] width 375 height 18
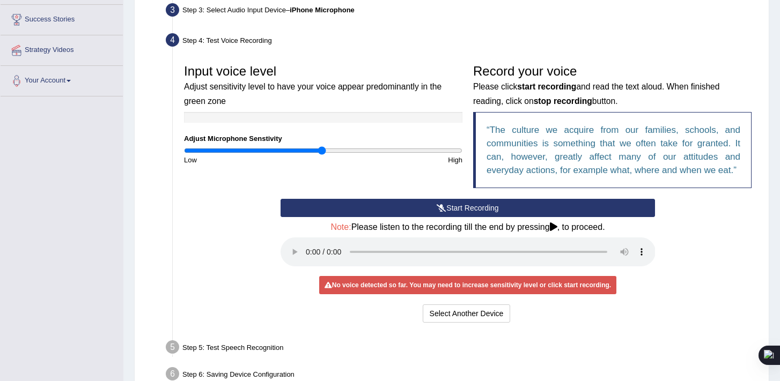
click at [385, 210] on button "Start Recording" at bounding box center [468, 208] width 375 height 18
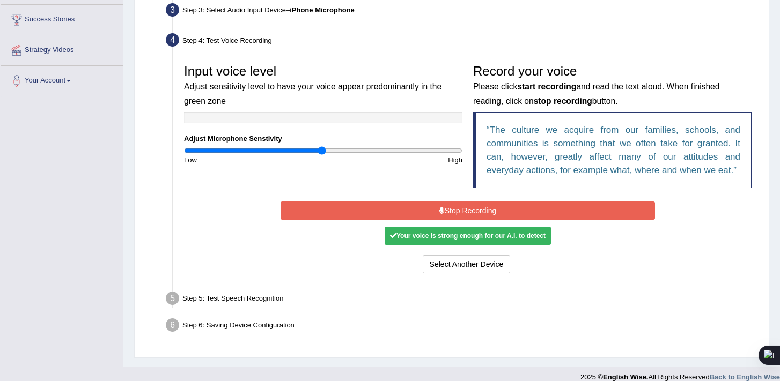
click at [424, 209] on button "Stop Recording" at bounding box center [468, 211] width 375 height 18
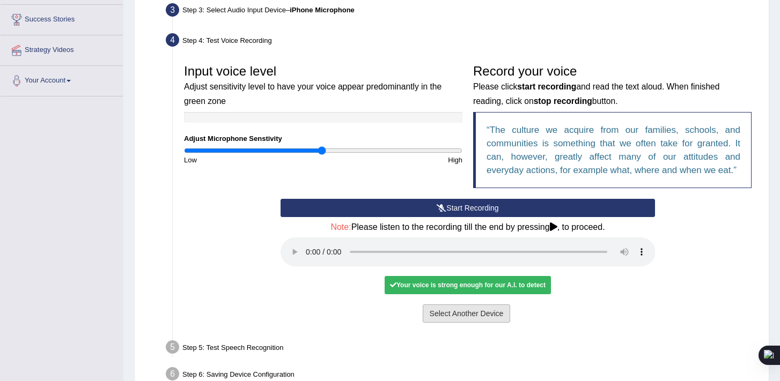
click at [465, 318] on button "Select Another Device" at bounding box center [467, 314] width 88 height 18
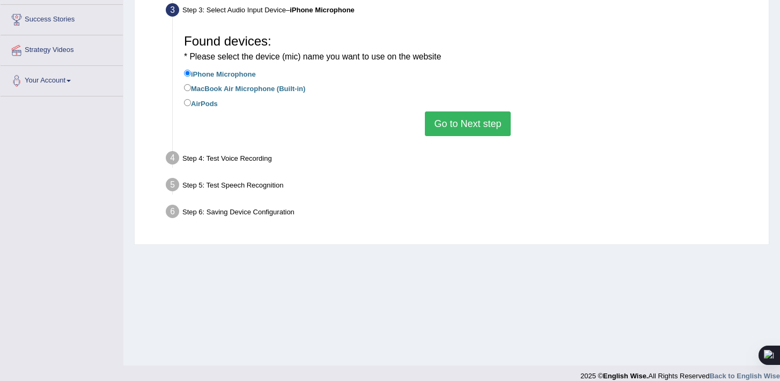
click at [482, 121] on button "Go to Next step" at bounding box center [467, 124] width 85 height 25
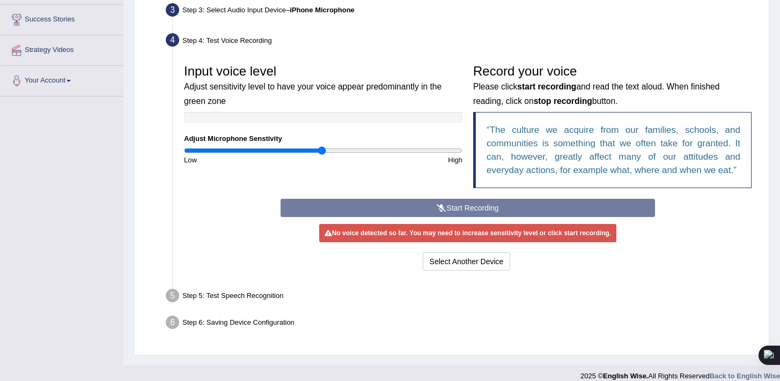
click at [423, 208] on div "Start Recording Stop Recording Note: Please listen to the recording till the en…" at bounding box center [468, 236] width 386 height 75
click at [455, 201] on div "Start Recording Stop Recording Note: Please listen to the recording till the en…" at bounding box center [468, 236] width 386 height 75
click at [473, 212] on div "Start Recording Stop Recording Note: Please listen to the recording till the en…" at bounding box center [468, 236] width 386 height 75
click at [435, 211] on div "Start Recording Stop Recording Note: Please listen to the recording till the en…" at bounding box center [468, 236] width 386 height 75
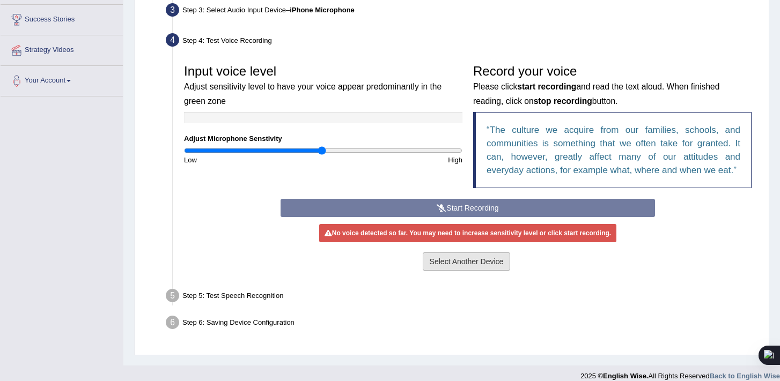
click at [426, 257] on button "Select Another Device" at bounding box center [467, 262] width 88 height 18
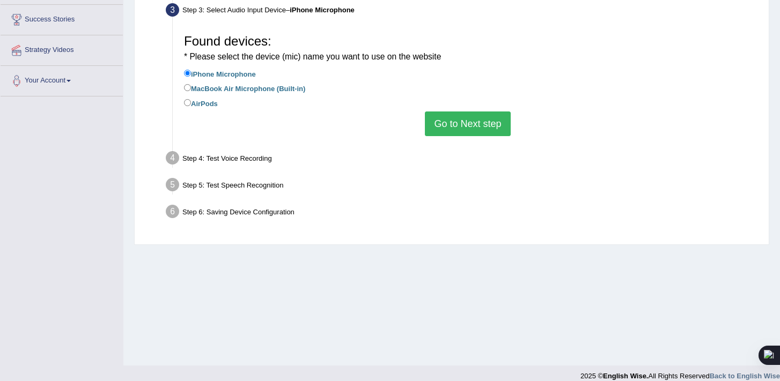
click at [483, 125] on button "Go to Next step" at bounding box center [467, 124] width 85 height 25
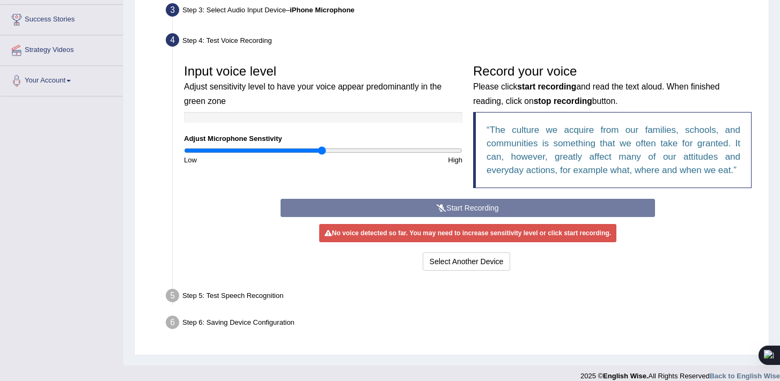
click at [467, 210] on div "Start Recording Stop Recording Note: Please listen to the recording till the en…" at bounding box center [468, 236] width 386 height 75
click at [440, 269] on button "Select Another Device" at bounding box center [467, 262] width 88 height 18
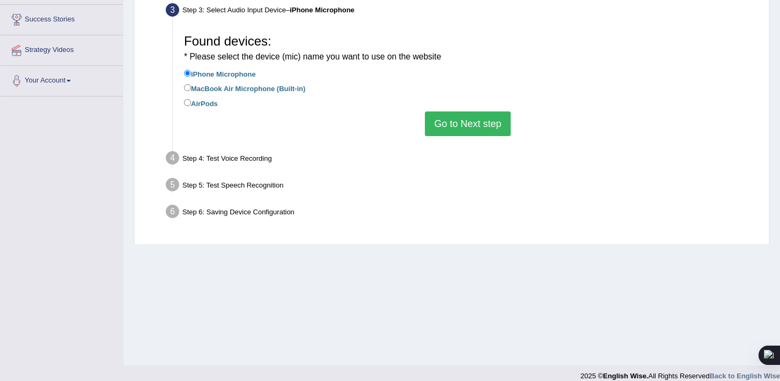
click at [465, 127] on button "Go to Next step" at bounding box center [467, 124] width 85 height 25
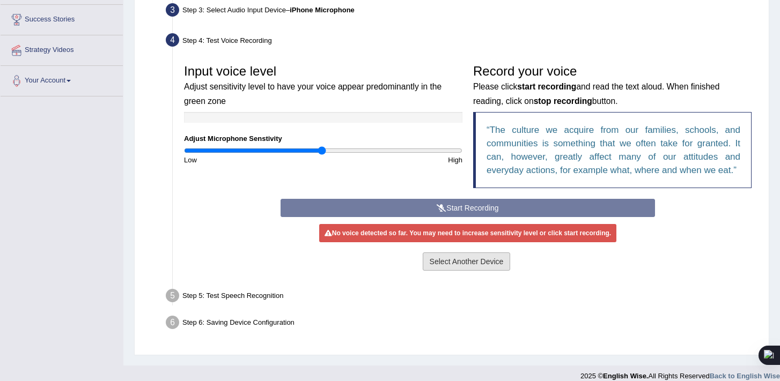
click at [436, 263] on button "Select Another Device" at bounding box center [467, 262] width 88 height 18
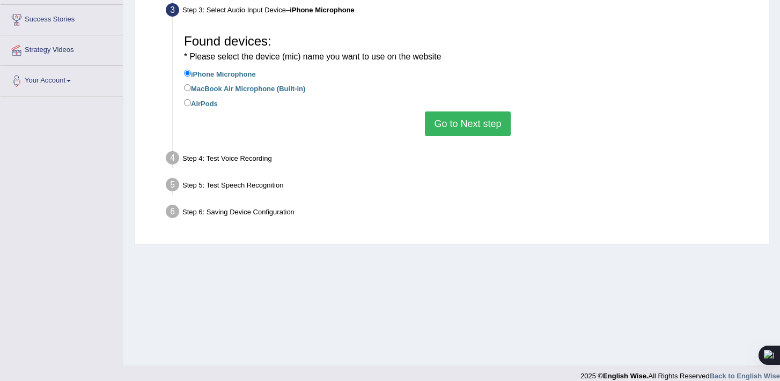
click at [220, 89] on label "MacBook Air Microphone (Built-in)" at bounding box center [244, 88] width 121 height 12
click at [191, 89] on input "MacBook Air Microphone (Built-in)" at bounding box center [187, 87] width 7 height 7
radio input "true"
click at [205, 105] on label "AirPods" at bounding box center [201, 103] width 34 height 12
click at [191, 105] on input "AirPods" at bounding box center [187, 102] width 7 height 7
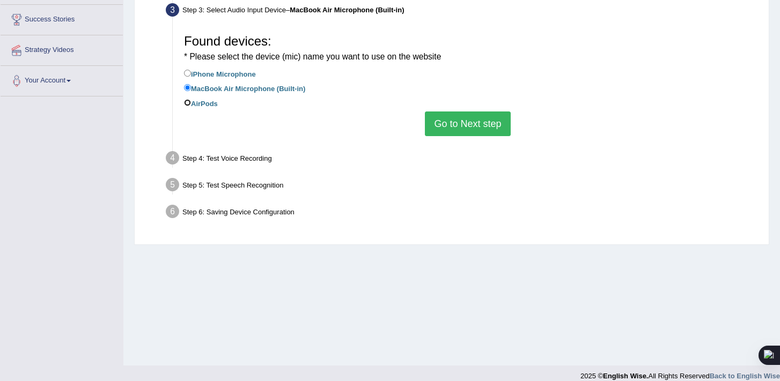
radio input "true"
click at [452, 122] on button "Go to Next step" at bounding box center [467, 124] width 85 height 25
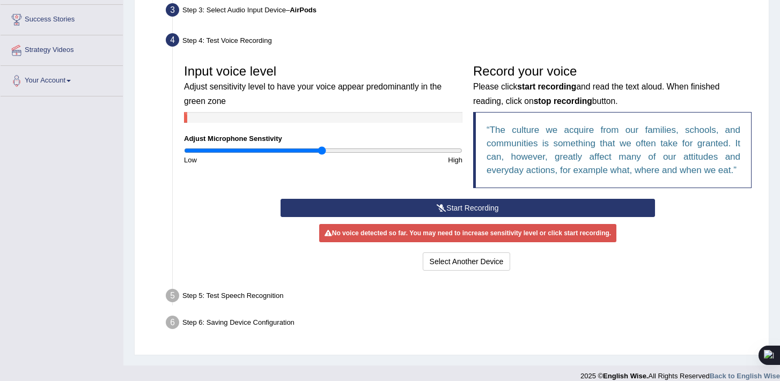
click at [461, 201] on button "Start Recording" at bounding box center [468, 208] width 375 height 18
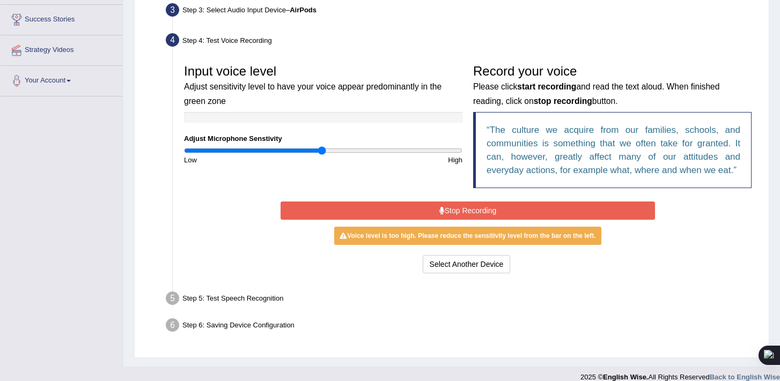
click at [460, 204] on button "Stop Recording" at bounding box center [468, 211] width 375 height 18
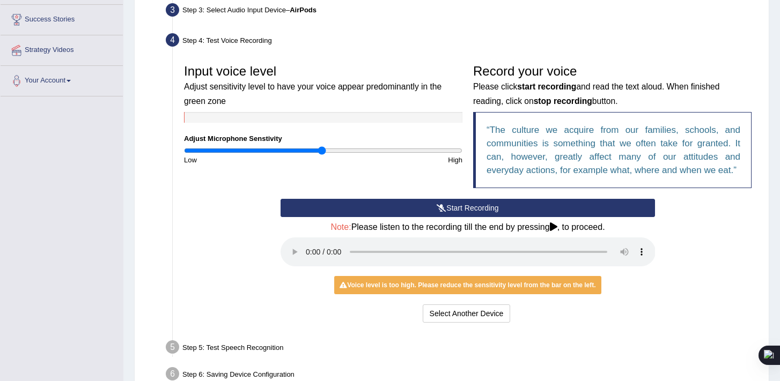
click at [438, 278] on div "Voice level is too high. Please reduce the sensitivity level from the bar on th…" at bounding box center [467, 285] width 267 height 18
click at [422, 208] on button "Start Recording" at bounding box center [468, 208] width 375 height 18
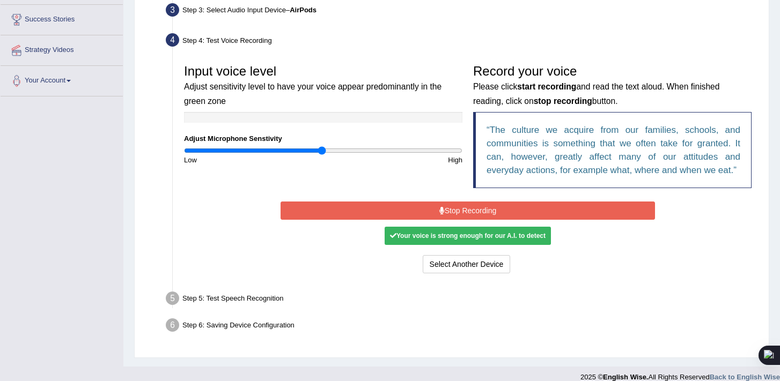
click at [454, 212] on button "Stop Recording" at bounding box center [468, 211] width 375 height 18
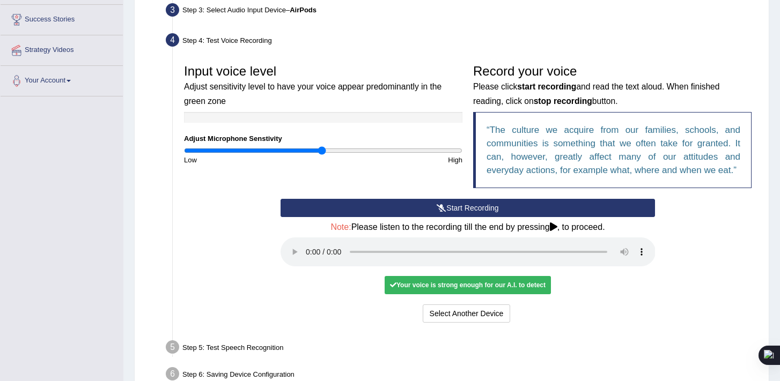
click at [522, 277] on div "Your voice is strong enough for our A.I. to detect" at bounding box center [468, 285] width 166 height 18
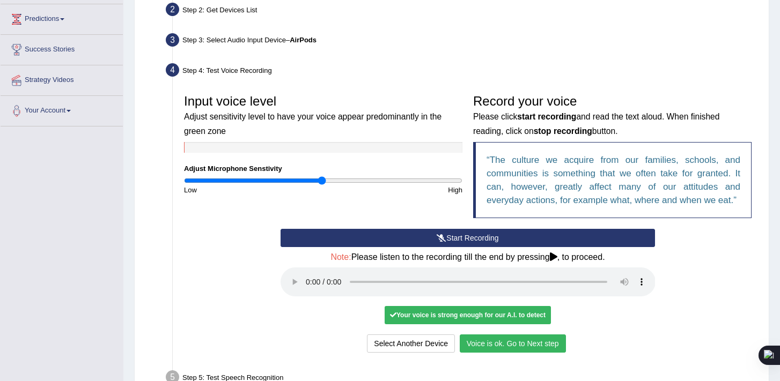
scroll to position [144, 0]
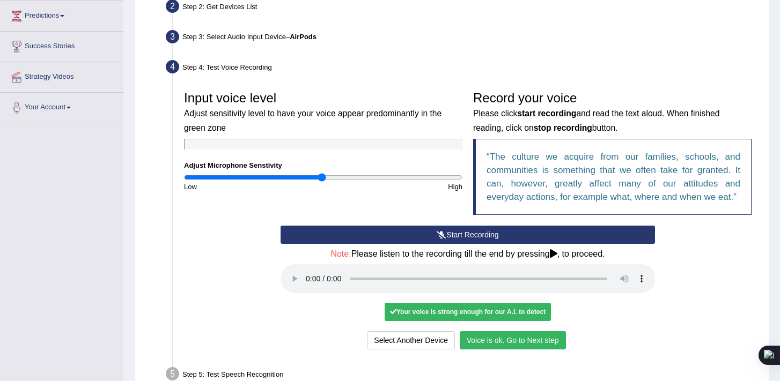
click at [489, 342] on button "Voice is ok. Go to Next step" at bounding box center [513, 340] width 106 height 18
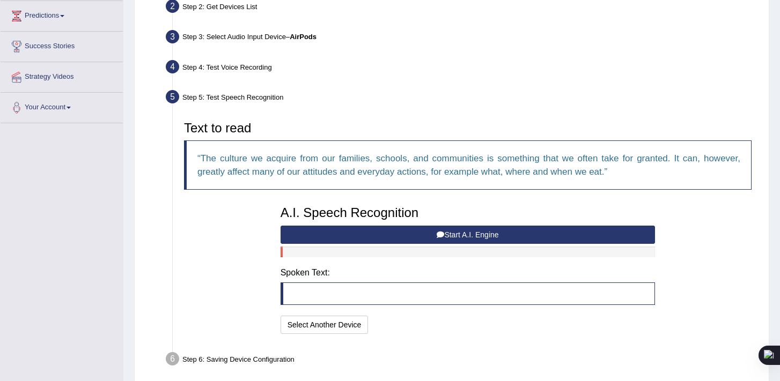
click at [458, 237] on button "Start A.I. Engine" at bounding box center [468, 235] width 375 height 18
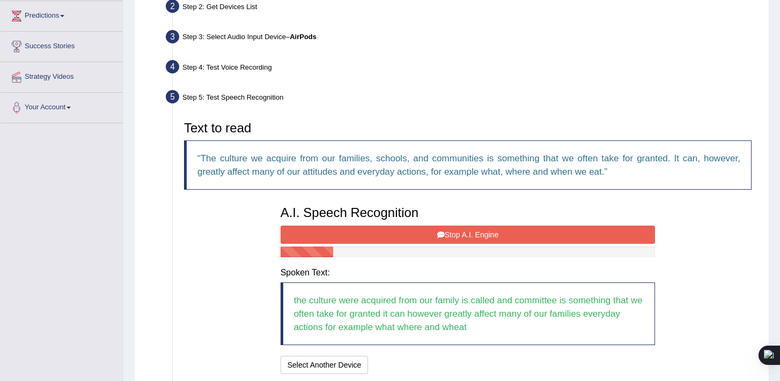
click at [467, 237] on button "Stop A.I. Engine" at bounding box center [468, 235] width 375 height 18
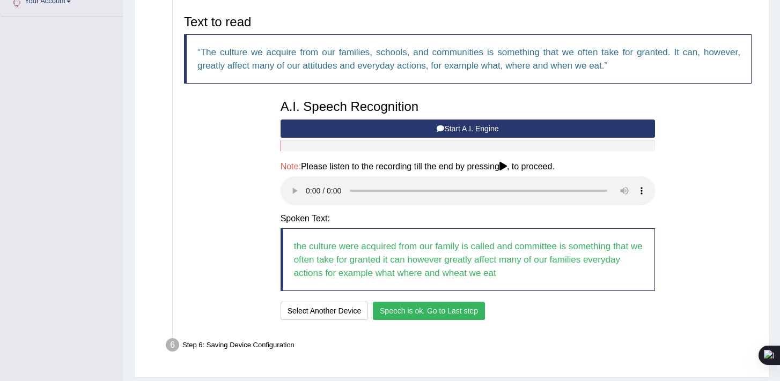
scroll to position [281, 0]
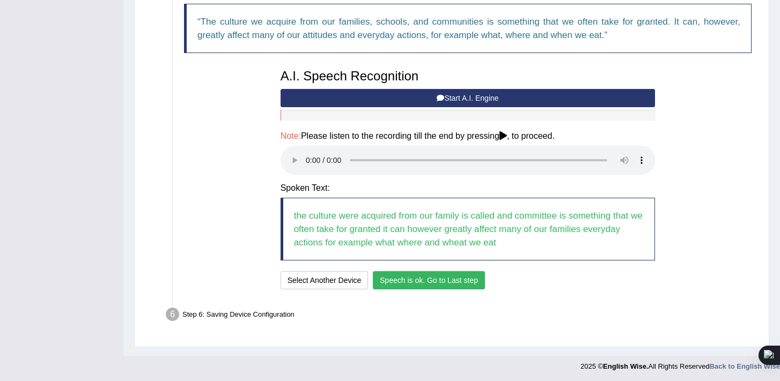
click at [430, 279] on button "Speech is ok. Go to Last step" at bounding box center [429, 280] width 112 height 18
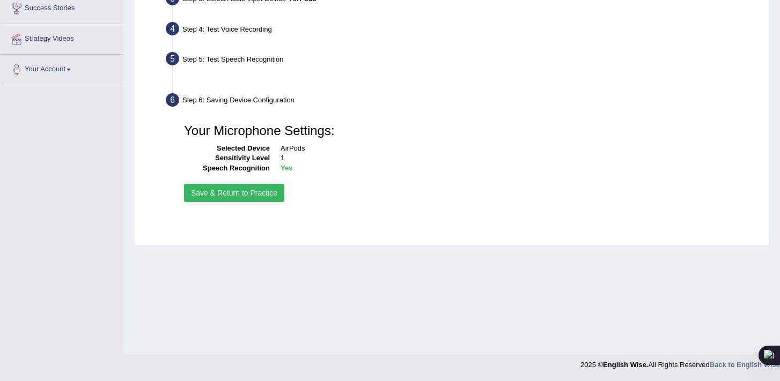
scroll to position [182, 0]
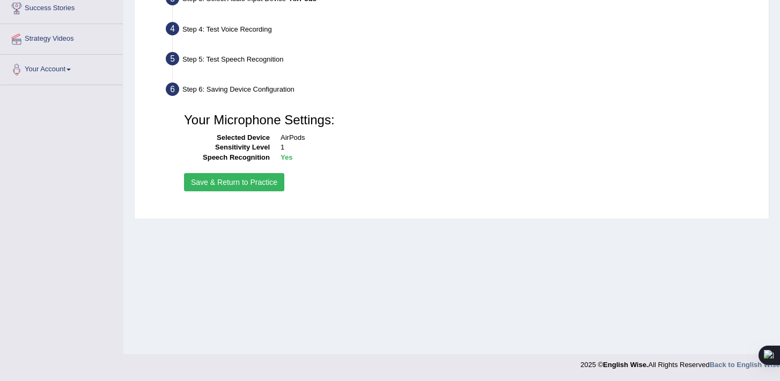
click at [244, 186] on button "Save & Return to Practice" at bounding box center [234, 182] width 100 height 18
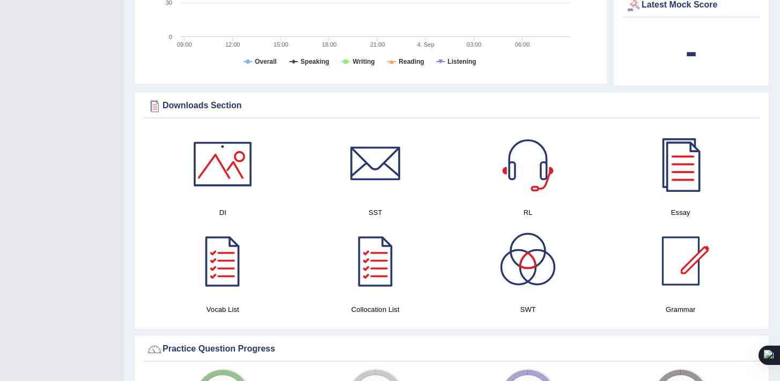
scroll to position [456, 0]
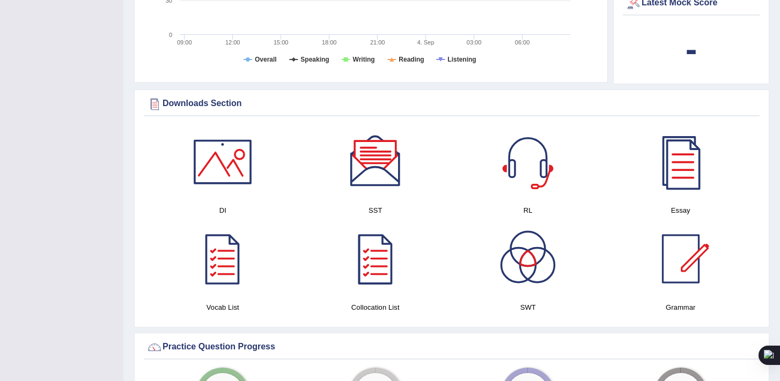
click at [372, 162] on div at bounding box center [375, 161] width 75 height 75
